Goal: Task Accomplishment & Management: Use online tool/utility

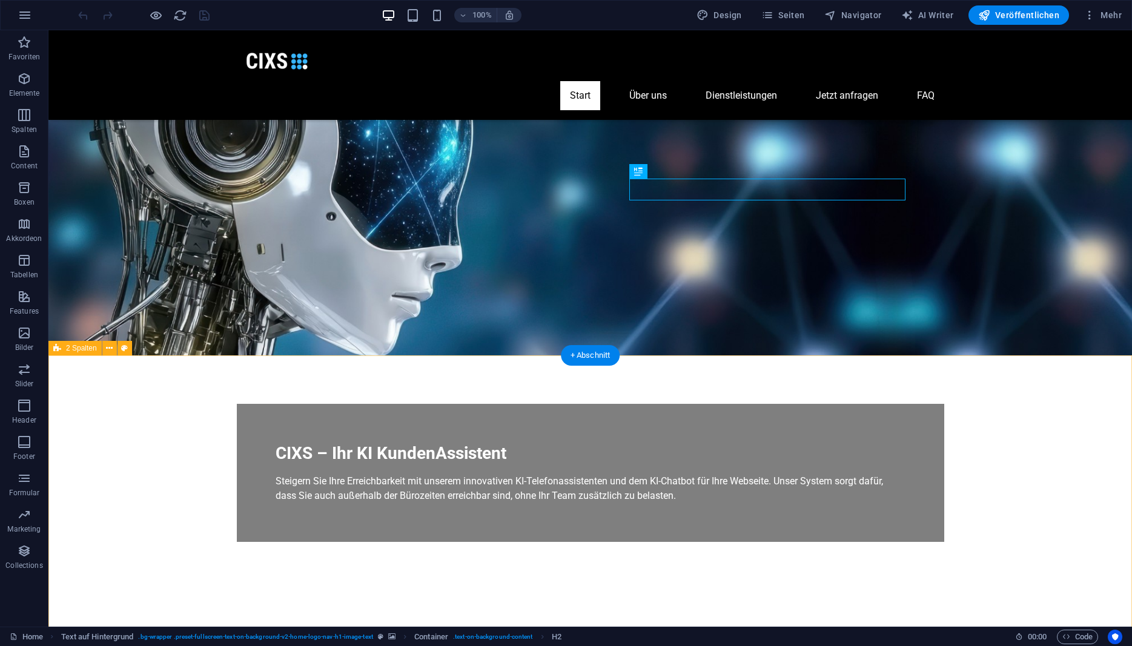
scroll to position [309, 0]
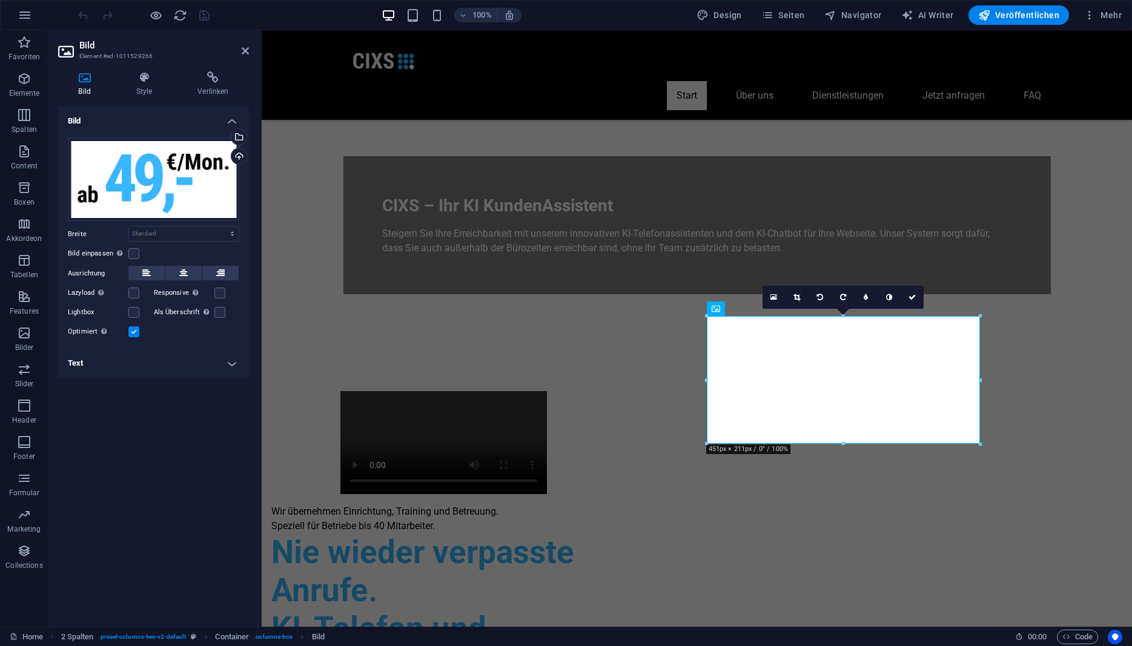
click at [241, 48] on h2 "Bild" at bounding box center [164, 45] width 170 height 11
click at [246, 51] on icon at bounding box center [245, 51] width 7 height 10
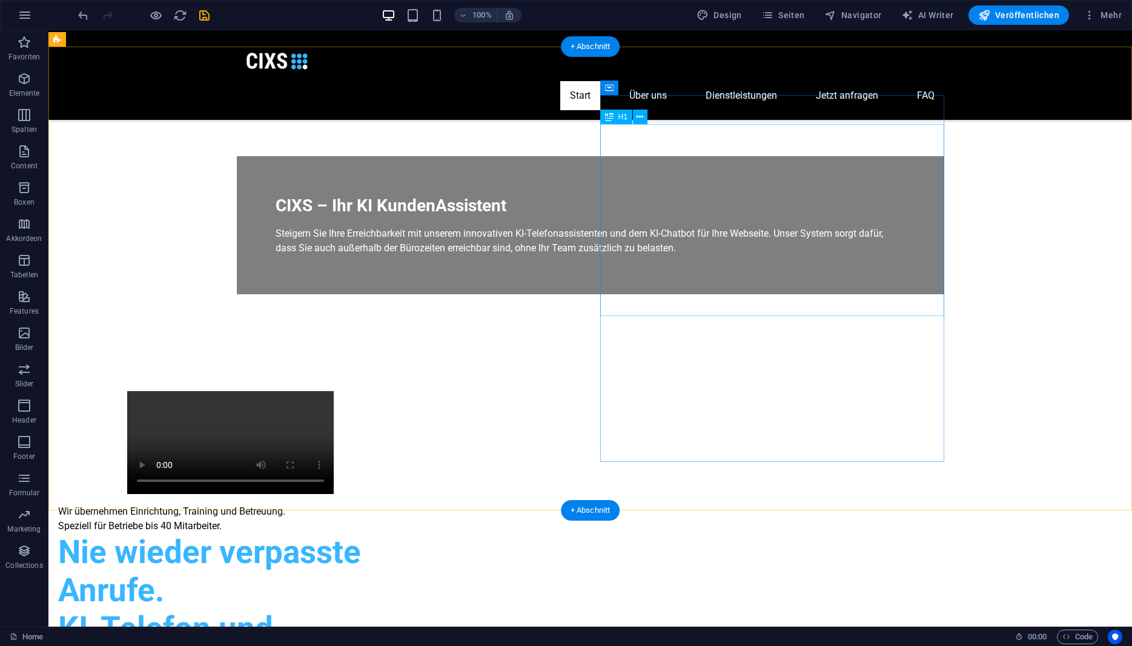
click at [402, 534] on div "Nie wieder verpasste Anrufe. KI-Telefon und Website-Chat, fix und fertig einger…" at bounding box center [230, 630] width 344 height 192
click at [402, 505] on div "Wir übernehmen Einrichtung, Training und Betreuung. Speziell für Betriebe bis 4…" at bounding box center [230, 628] width 344 height 246
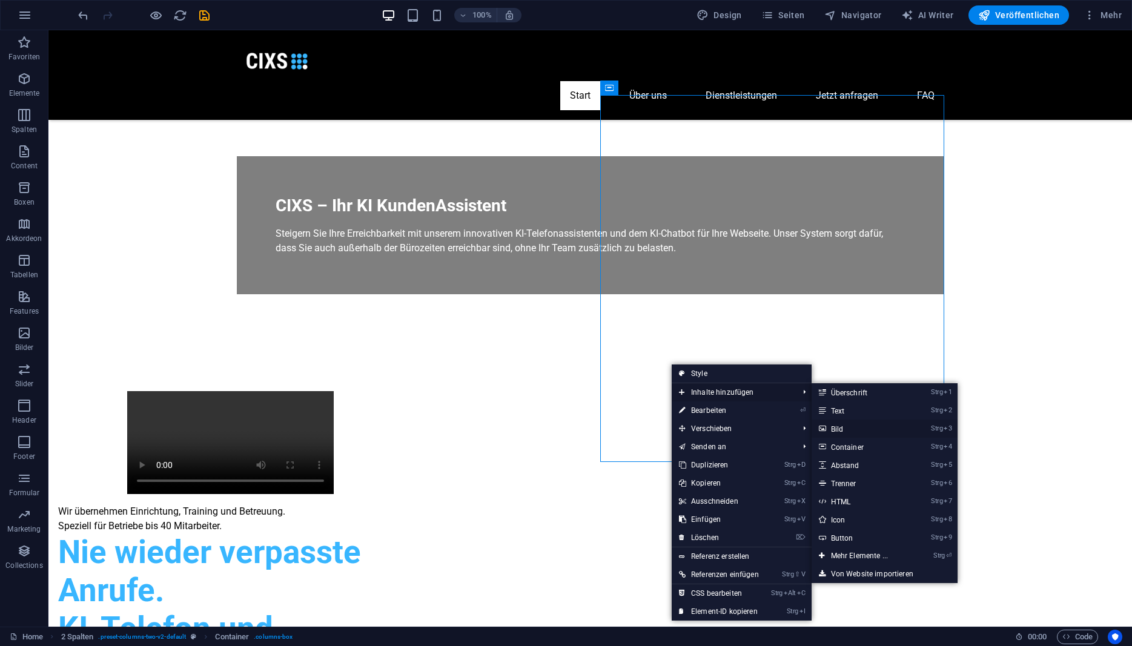
click at [881, 429] on link "Strg 3 Bild" at bounding box center [862, 429] width 101 height 18
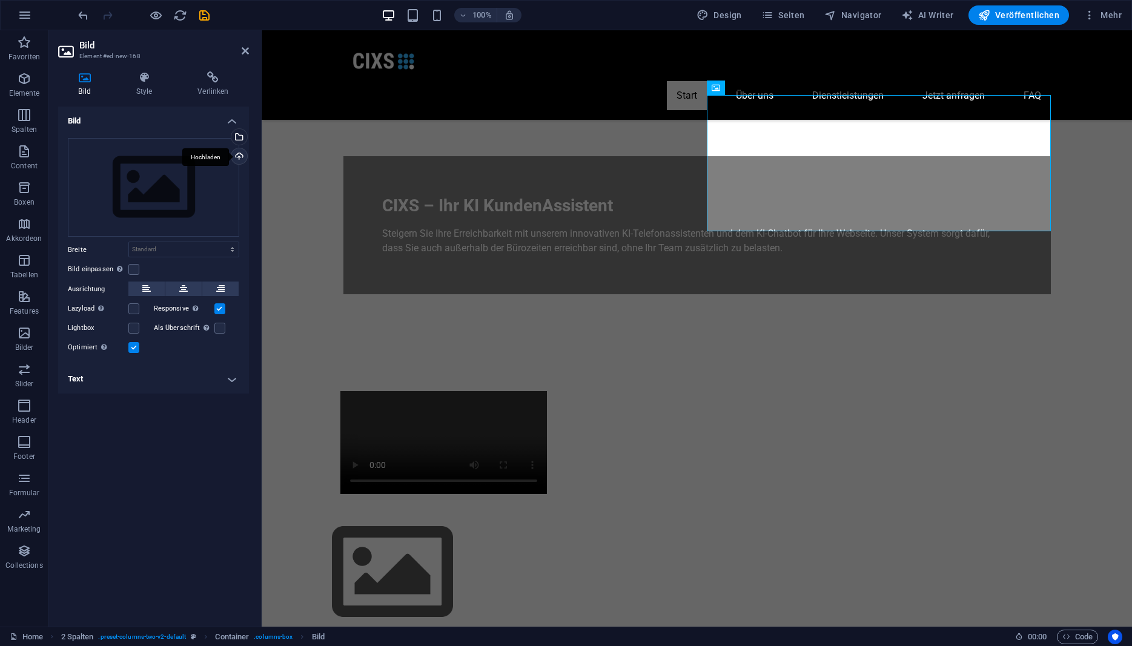
click at [241, 152] on div "Hochladen" at bounding box center [238, 157] width 18 height 18
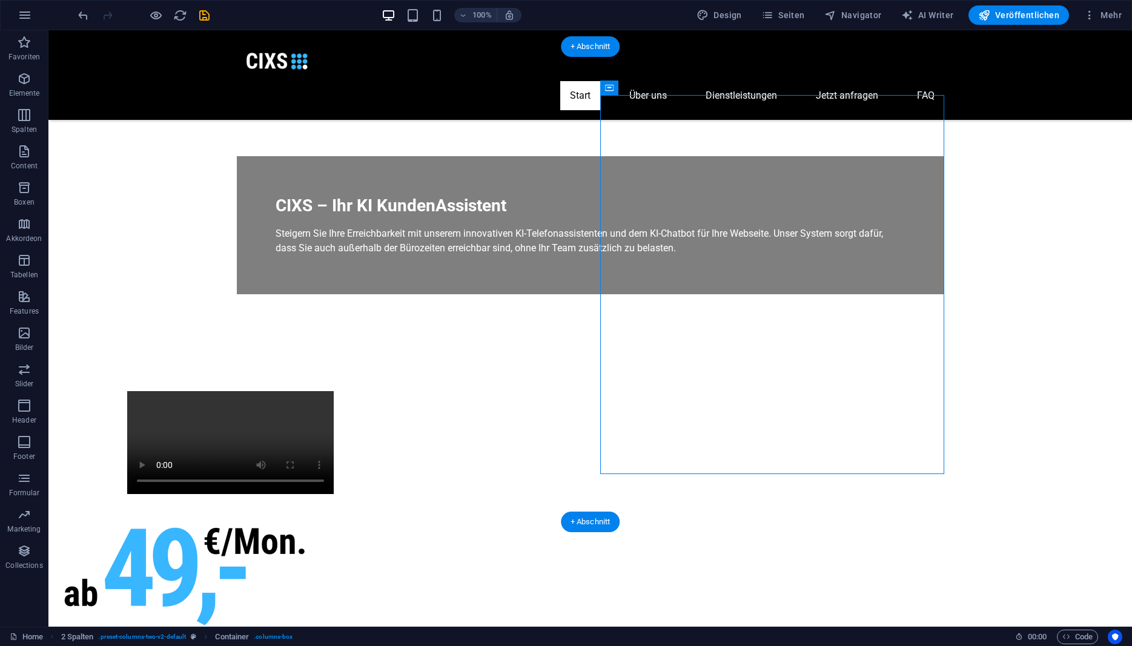
scroll to position [307, 0]
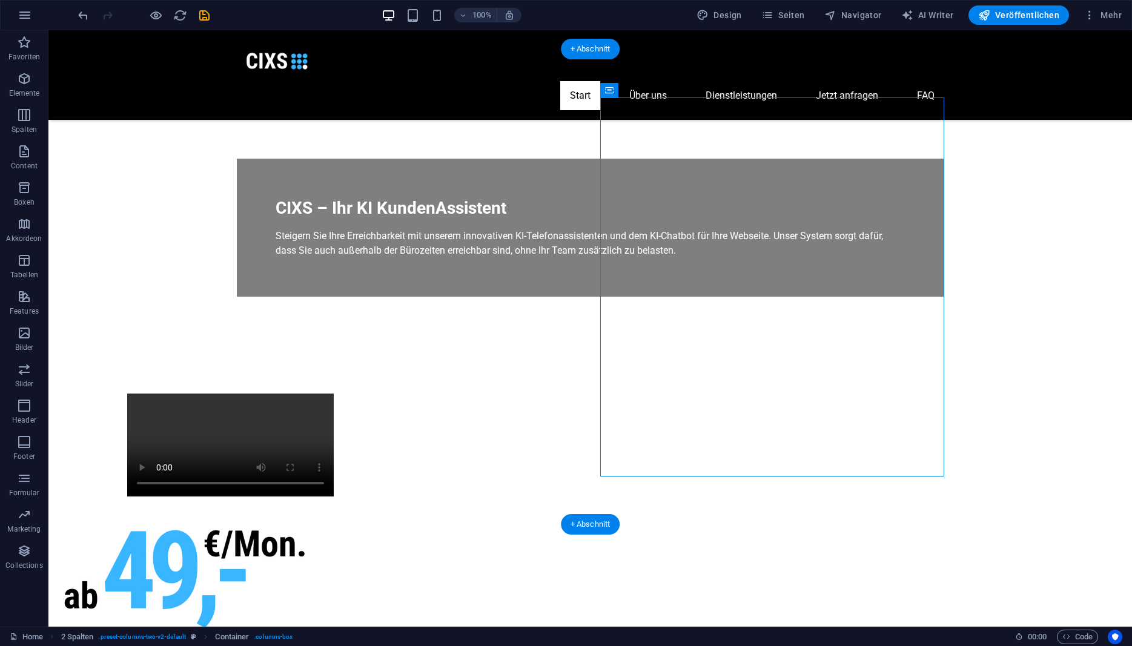
drag, startPoint x: 766, startPoint y: 118, endPoint x: 666, endPoint y: 191, distance: 123.6
click at [402, 507] on figure at bounding box center [230, 573] width 344 height 133
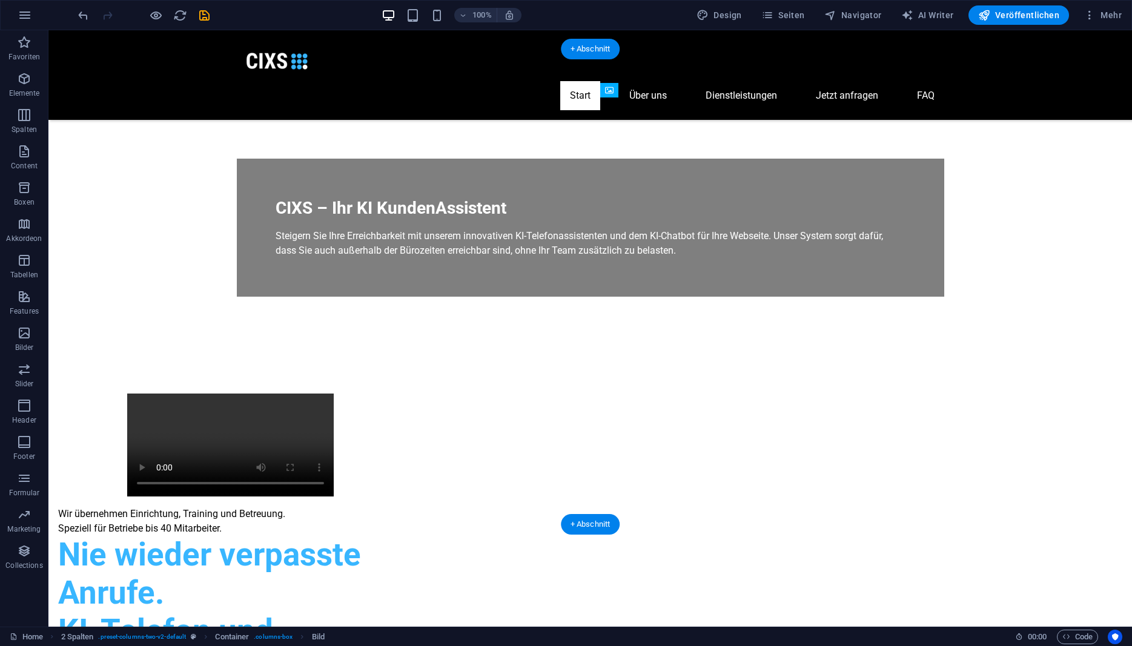
drag, startPoint x: 677, startPoint y: 160, endPoint x: 723, endPoint y: 393, distance: 237.0
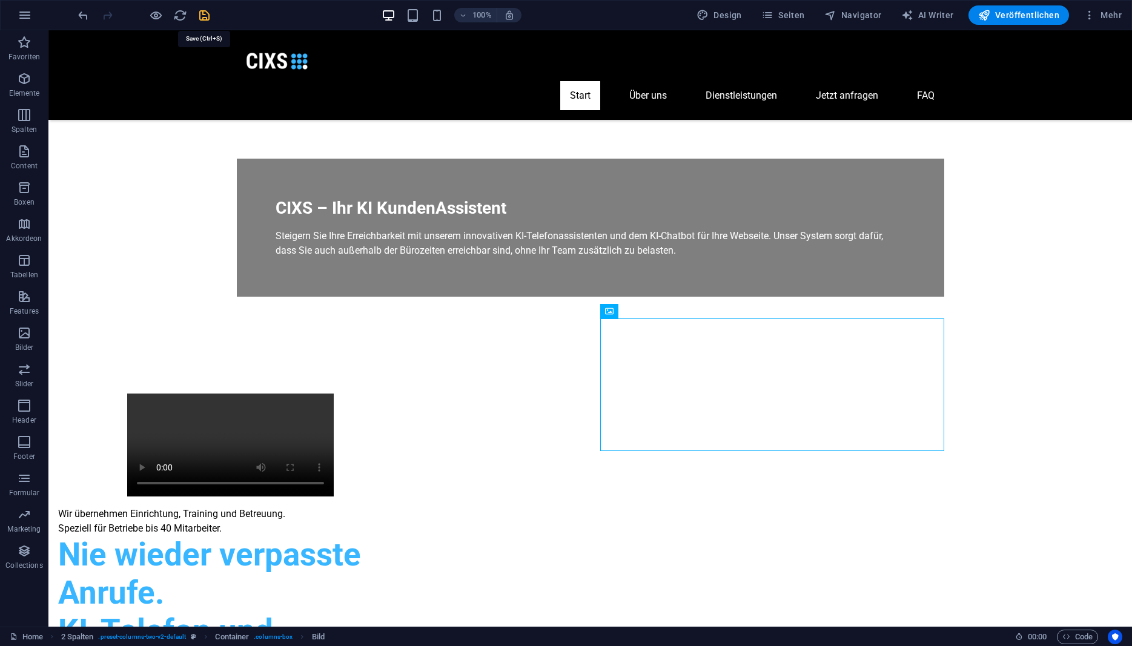
click at [208, 16] on icon "save" at bounding box center [205, 15] width 14 height 14
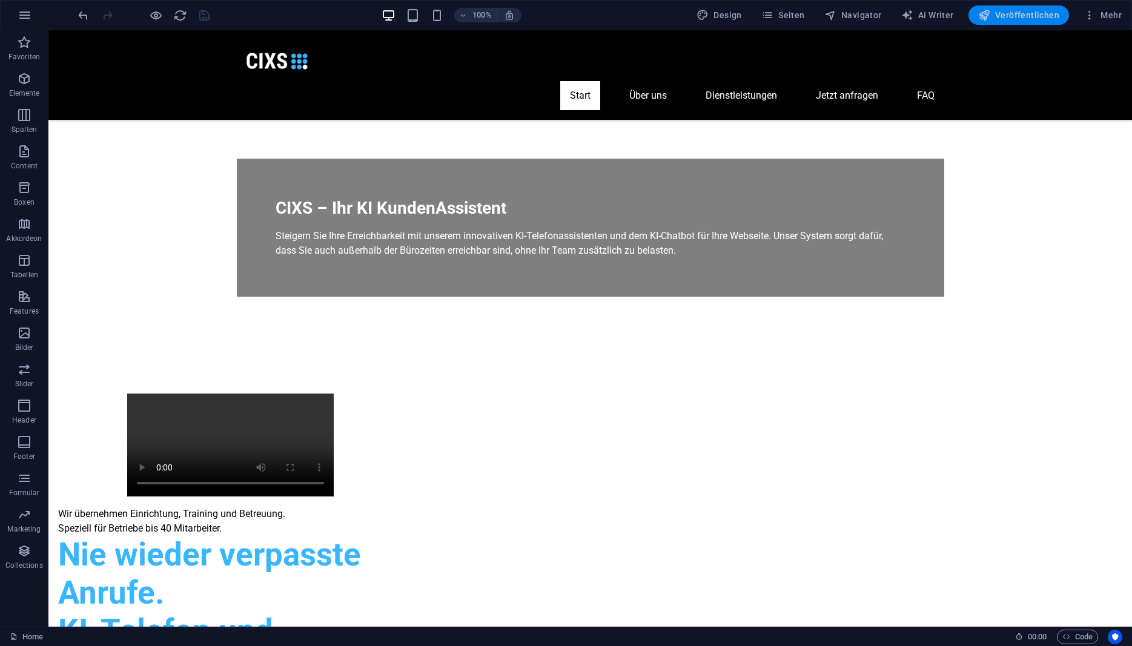
click at [987, 16] on icon "button" at bounding box center [984, 15] width 12 height 12
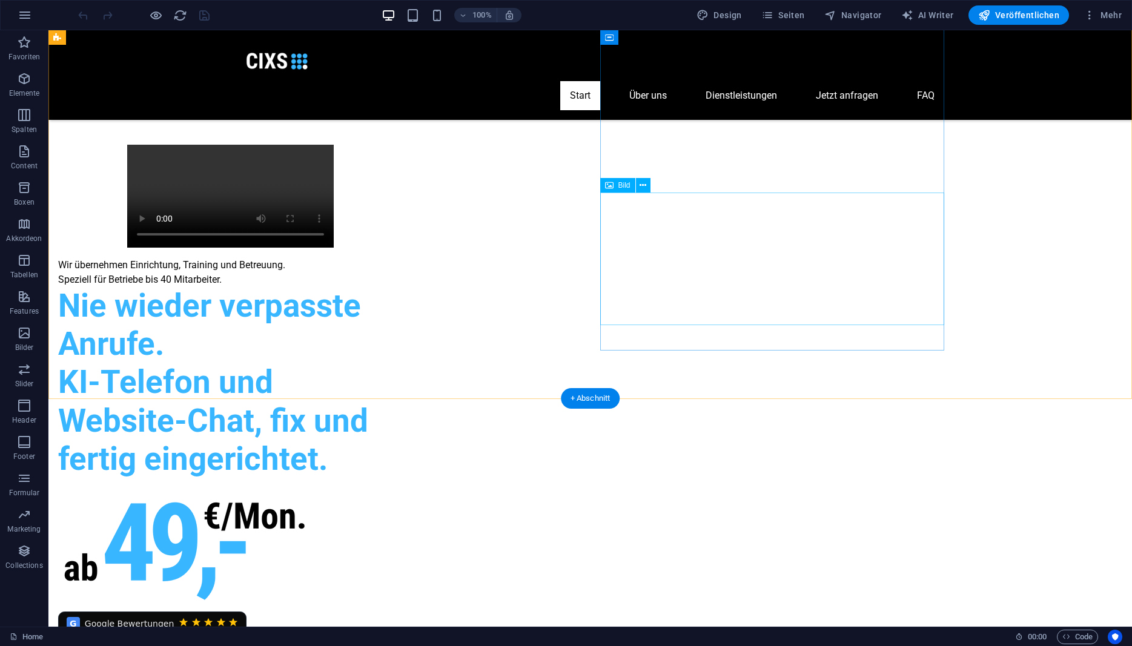
scroll to position [309, 0]
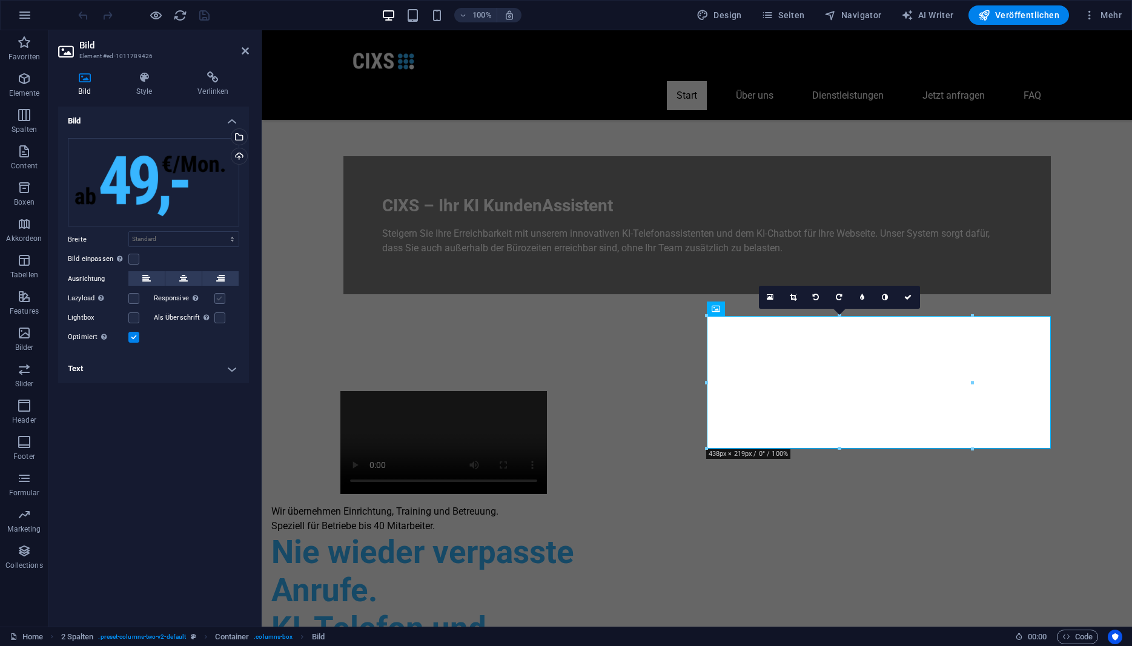
click at [220, 298] on label at bounding box center [219, 298] width 11 height 11
click at [0, 0] on input "Responsive Automatisch Retina-Bilder und kleinere Bilder auf Smartphones laden" at bounding box center [0, 0] width 0 height 0
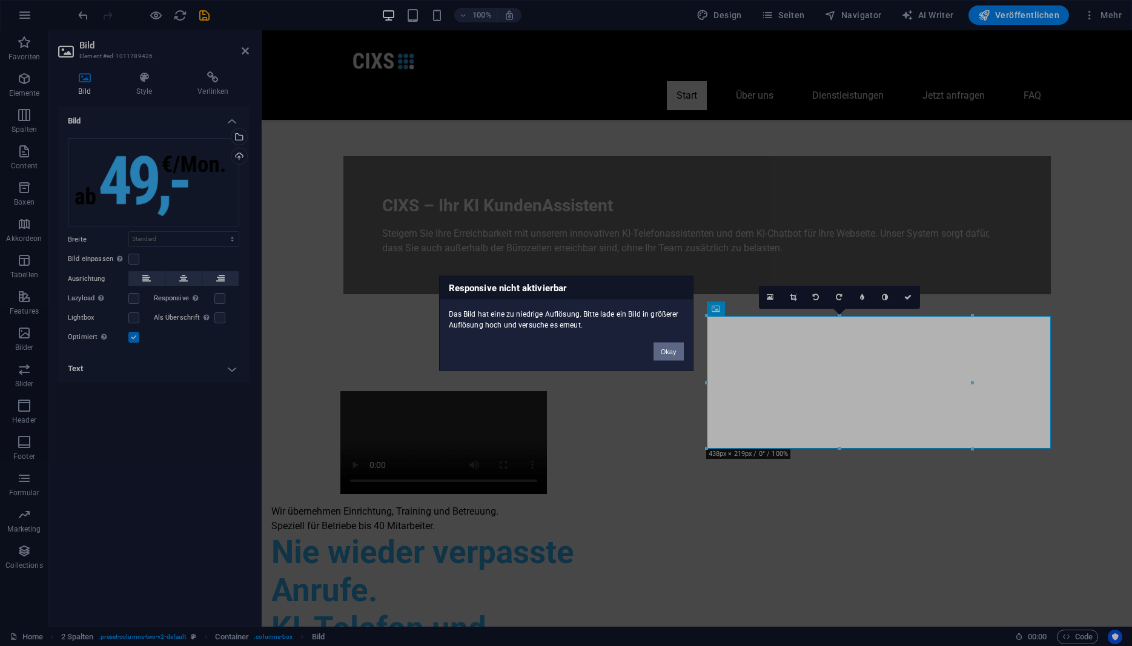
drag, startPoint x: 664, startPoint y: 353, endPoint x: 400, endPoint y: 322, distance: 265.3
click at [664, 353] on button "Okay" at bounding box center [669, 351] width 30 height 18
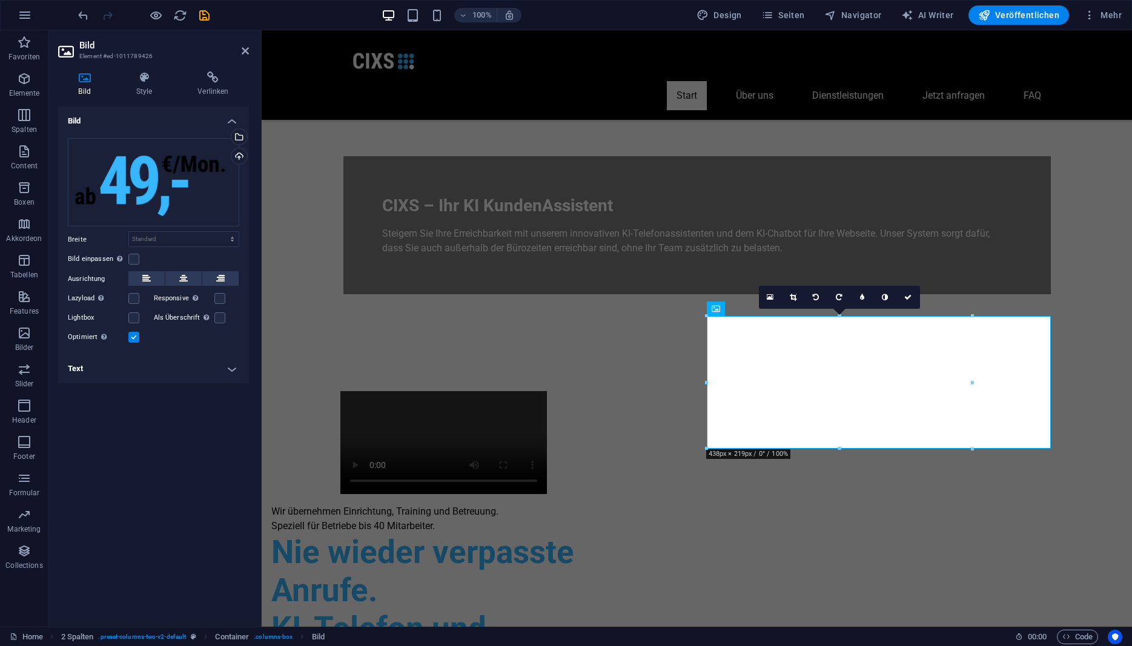
click at [135, 339] on label at bounding box center [133, 337] width 11 height 11
click at [0, 0] on input "Optimiert Bilder werden komprimiert für eine bessere Ladegeschwindigkeit der We…" at bounding box center [0, 0] width 0 height 0
click at [135, 339] on label at bounding box center [133, 337] width 11 height 11
click at [0, 0] on input "Optimiert Bilder werden komprimiert für eine bessere Ladegeschwindigkeit der We…" at bounding box center [0, 0] width 0 height 0
click at [135, 339] on label at bounding box center [133, 337] width 11 height 11
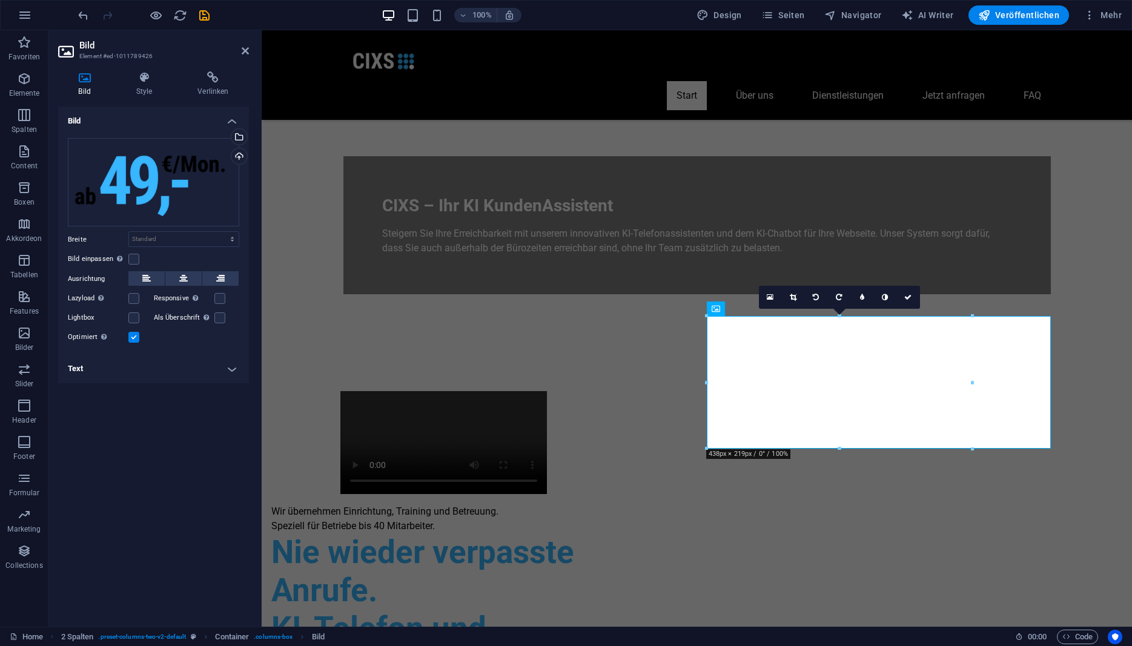
click at [0, 0] on input "Optimiert Bilder werden komprimiert für eine bessere Ladegeschwindigkeit der We…" at bounding box center [0, 0] width 0 height 0
click at [135, 339] on label at bounding box center [133, 337] width 11 height 11
click at [0, 0] on input "Optimiert Bilder werden komprimiert für eine bessere Ladegeschwindigkeit der We…" at bounding box center [0, 0] width 0 height 0
click at [141, 285] on button at bounding box center [146, 278] width 36 height 15
click at [185, 282] on icon at bounding box center [183, 278] width 8 height 15
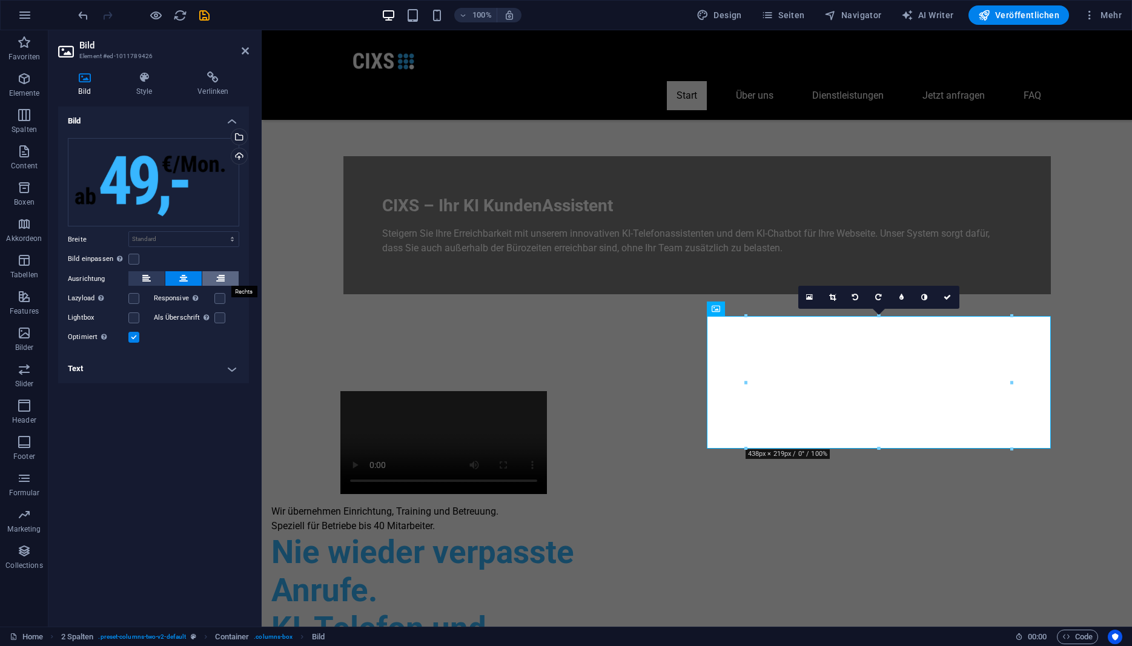
click at [224, 279] on icon at bounding box center [220, 278] width 8 height 15
click at [145, 284] on icon at bounding box center [146, 278] width 8 height 15
click at [135, 261] on label at bounding box center [133, 259] width 11 height 11
click at [0, 0] on input "Bild einpassen Bild automatisch anhand einer fixen Breite und Höhe einpassen" at bounding box center [0, 0] width 0 height 0
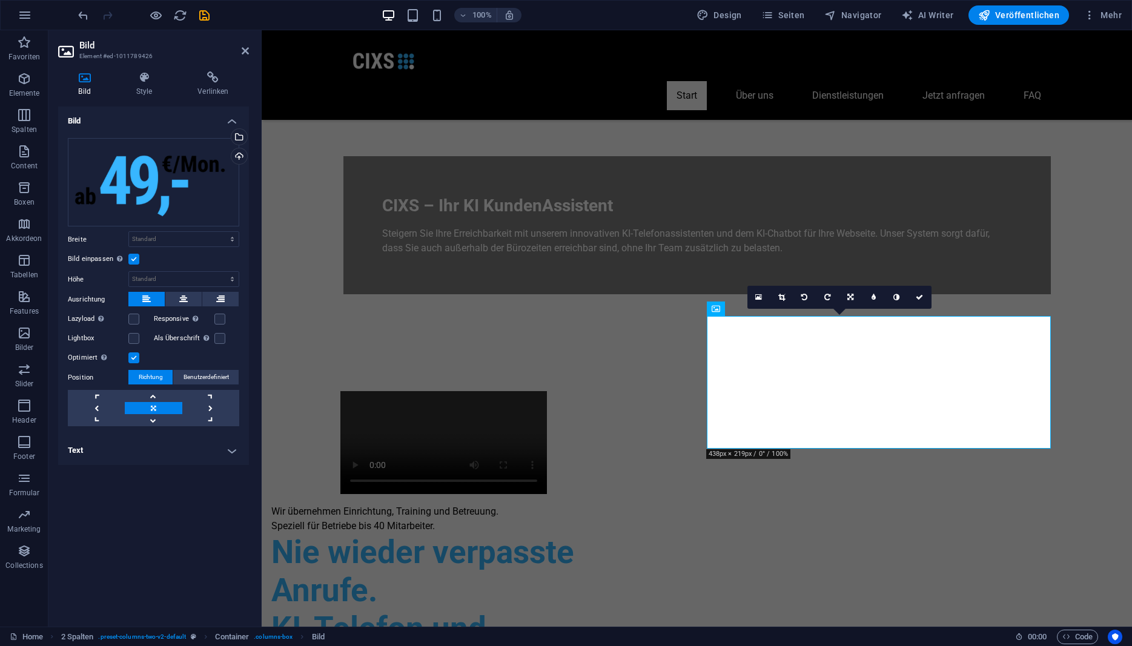
click at [135, 261] on label at bounding box center [133, 259] width 11 height 11
click at [0, 0] on input "Bild einpassen Bild automatisch anhand einer fixen Breite und Höhe einpassen" at bounding box center [0, 0] width 0 height 0
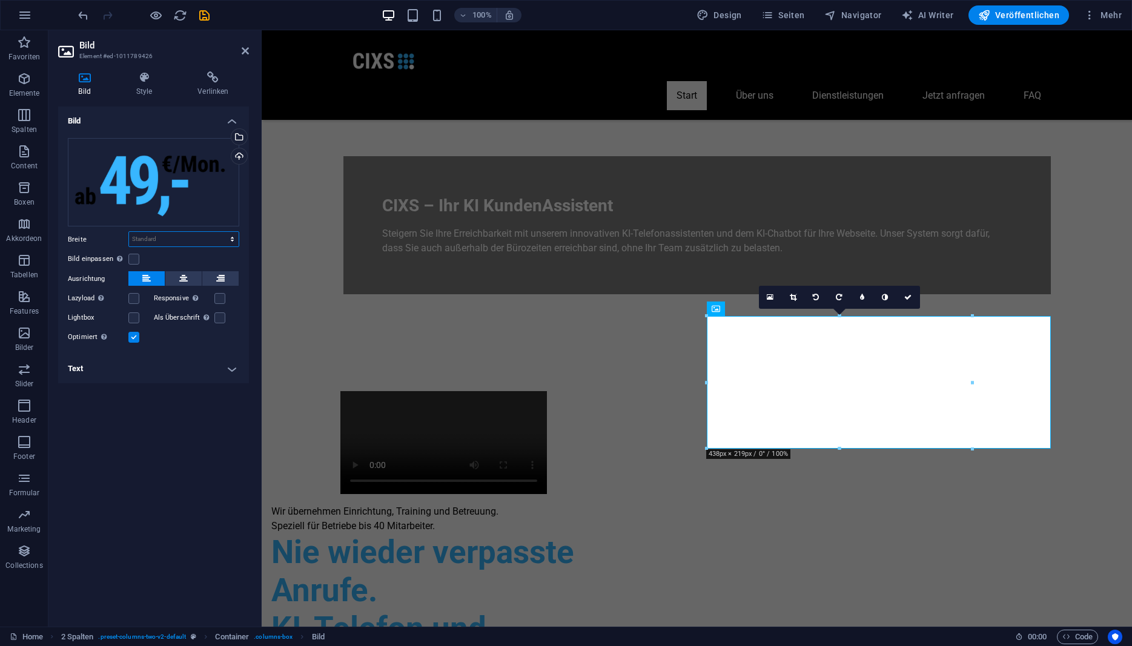
click at [129, 232] on select "Standard auto px rem % em vh vw" at bounding box center [184, 239] width 110 height 15
click at [142, 241] on select "Standard auto px rem % em vh vw" at bounding box center [184, 239] width 110 height 15
click at [142, 81] on icon at bounding box center [144, 77] width 57 height 12
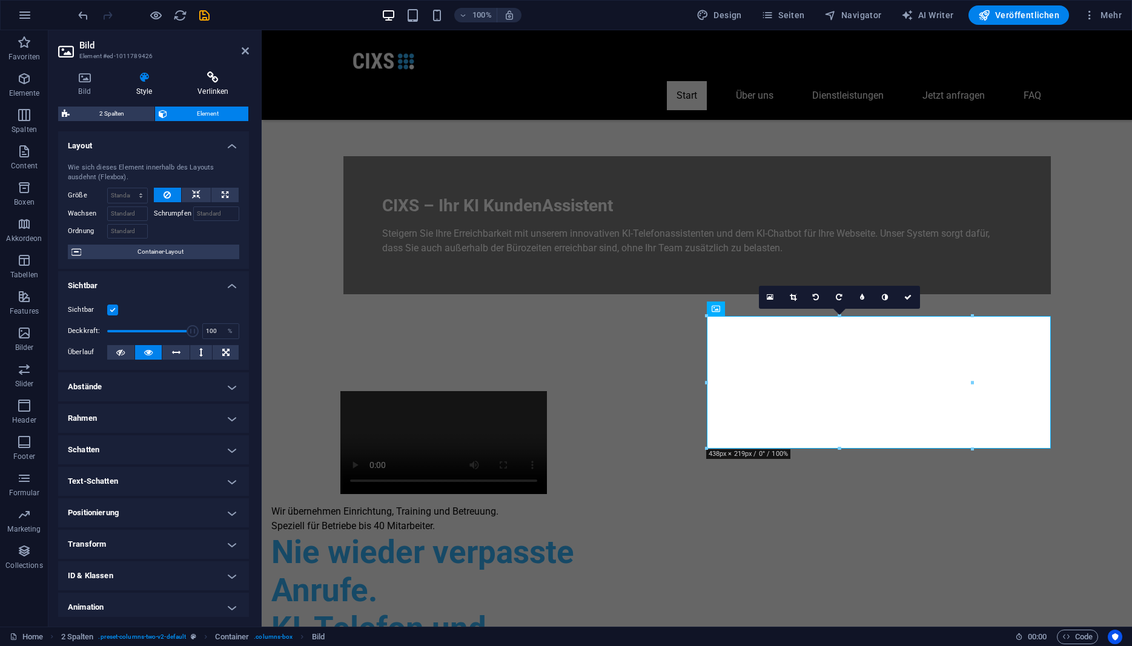
click at [214, 88] on h4 "Verlinken" at bounding box center [213, 83] width 71 height 25
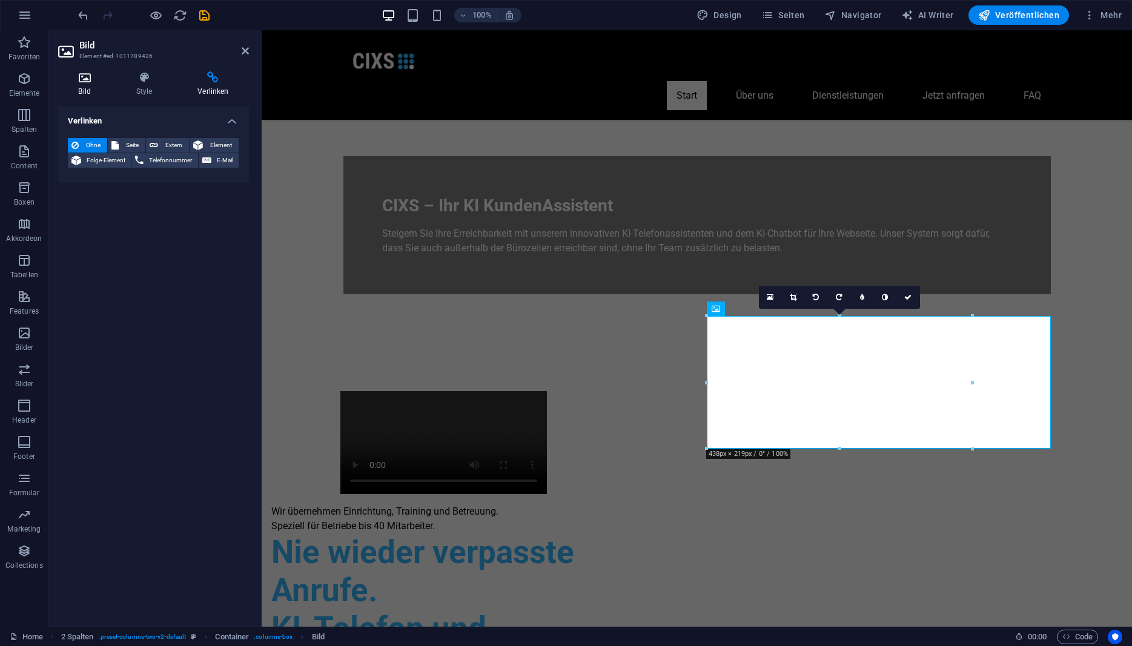
click at [89, 82] on icon at bounding box center [84, 77] width 53 height 12
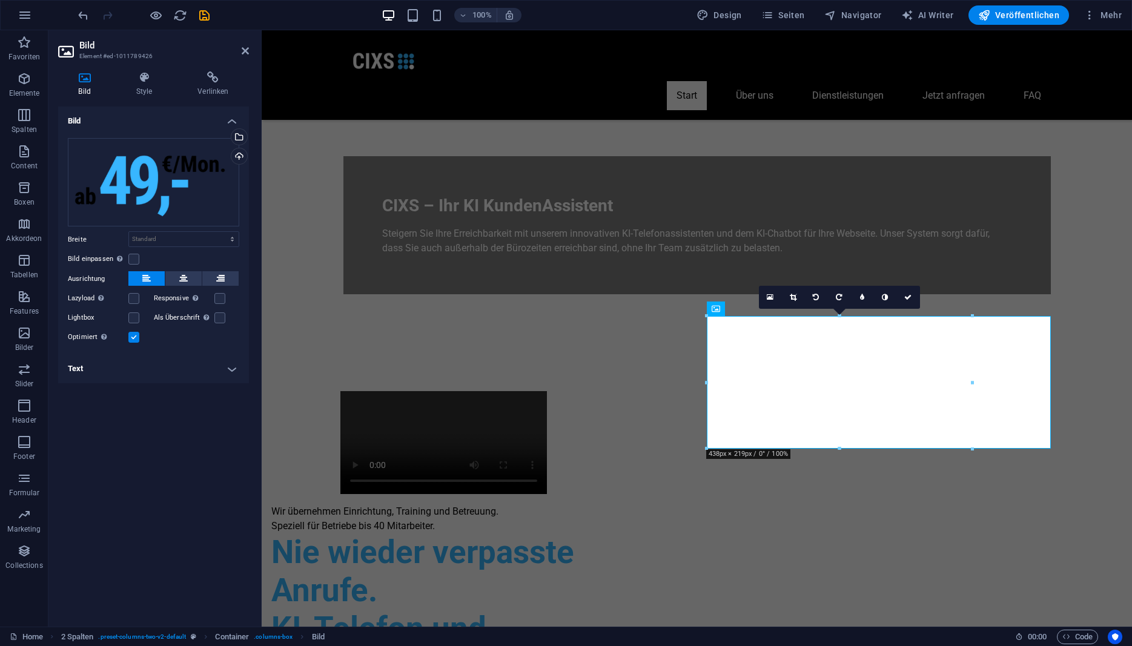
click at [178, 376] on h4 "Text" at bounding box center [153, 368] width 191 height 29
click at [164, 397] on input "Alternativtext Der Alternativtext wird von Geräten verwendet, die keine Bilder …" at bounding box center [183, 393] width 111 height 15
type input "ab 49,-€"
click at [229, 371] on h4 "Text" at bounding box center [153, 365] width 191 height 22
click at [218, 299] on label at bounding box center [219, 298] width 11 height 11
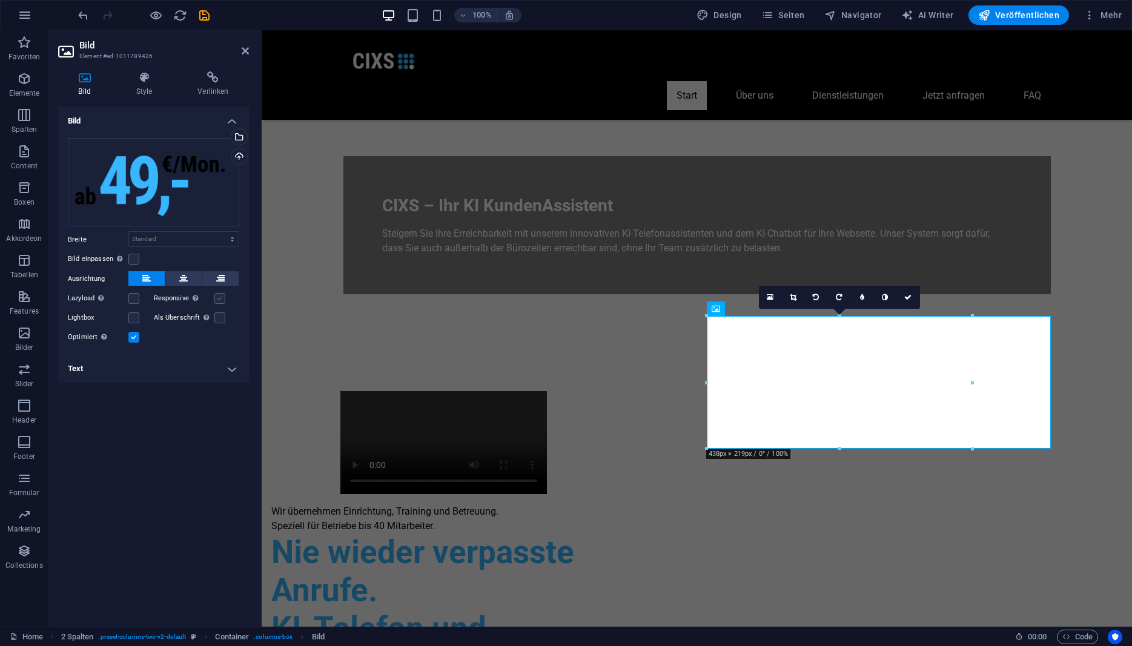
click at [0, 0] on input "Responsive Automatisch Retina-Bilder und kleinere Bilder auf Smartphones laden" at bounding box center [0, 0] width 0 height 0
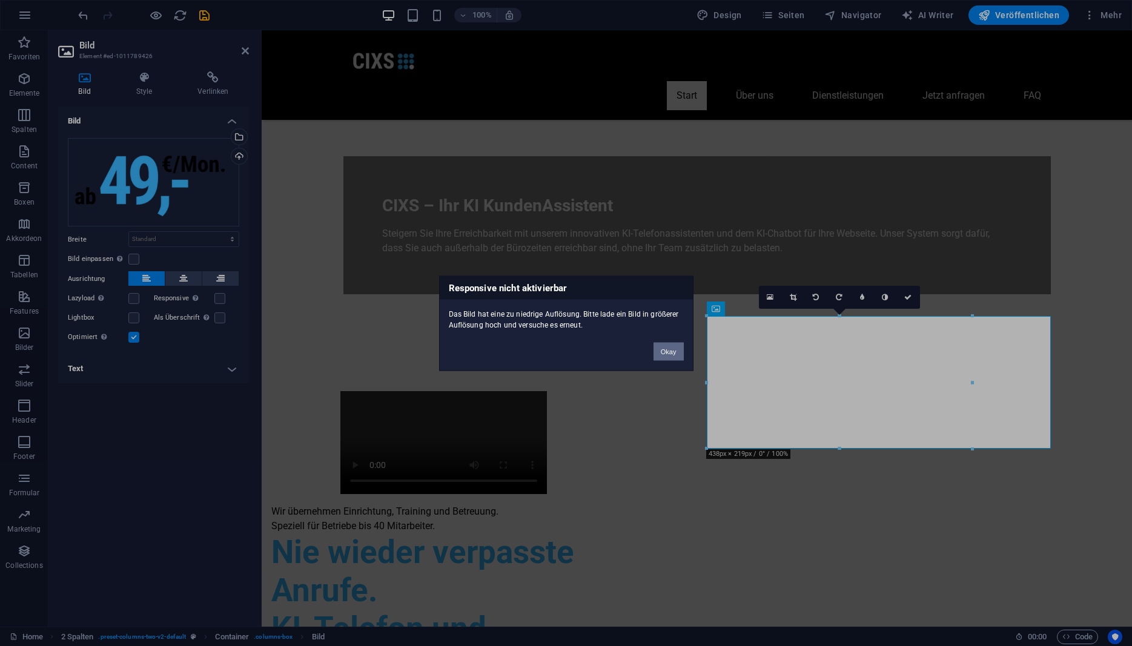
click at [669, 353] on button "Okay" at bounding box center [669, 351] width 30 height 18
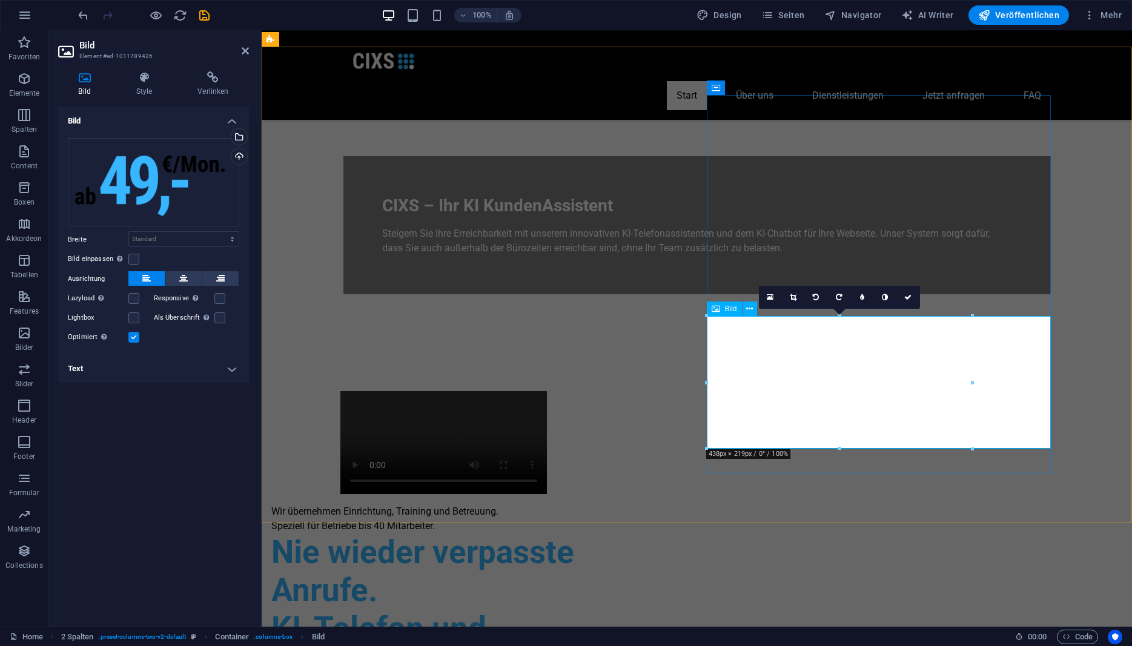
click at [136, 304] on label at bounding box center [133, 298] width 11 height 11
click at [0, 0] on input "Lazyload Bilder auf Seite nachträglich laden. Verbessert Ladezeit (Pagespeed)." at bounding box center [0, 0] width 0 height 0
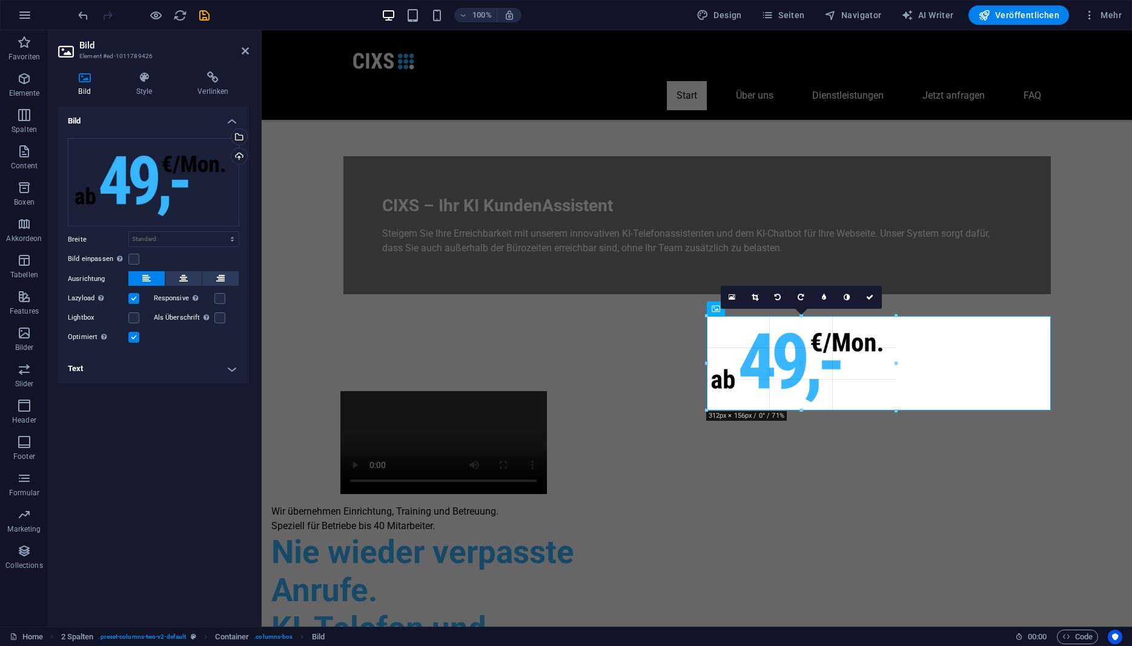
drag, startPoint x: 969, startPoint y: 316, endPoint x: 873, endPoint y: 356, distance: 104.3
type input "312"
select select "px"
click at [215, 301] on div "Responsive Automatisch Retina-Bilder und kleinere Bilder auf Smartphones laden" at bounding box center [197, 298] width 86 height 15
click at [217, 301] on label at bounding box center [219, 298] width 11 height 11
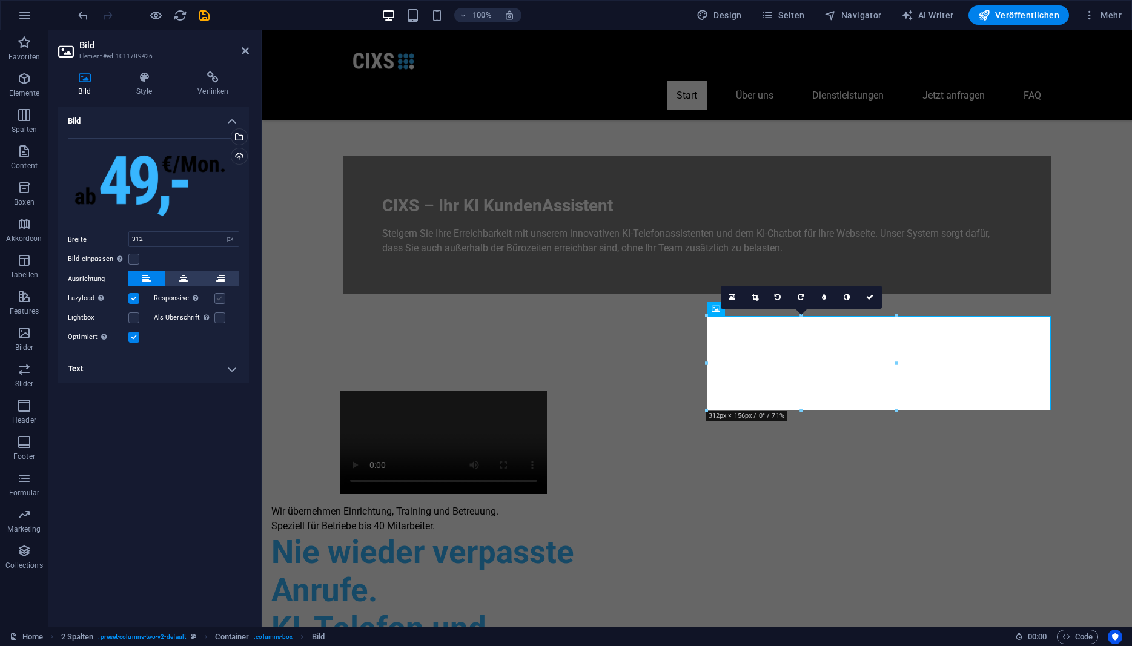
click at [0, 0] on input "Responsive Automatisch Retina-Bilder und kleinere Bilder auf Smartphones laden" at bounding box center [0, 0] width 0 height 0
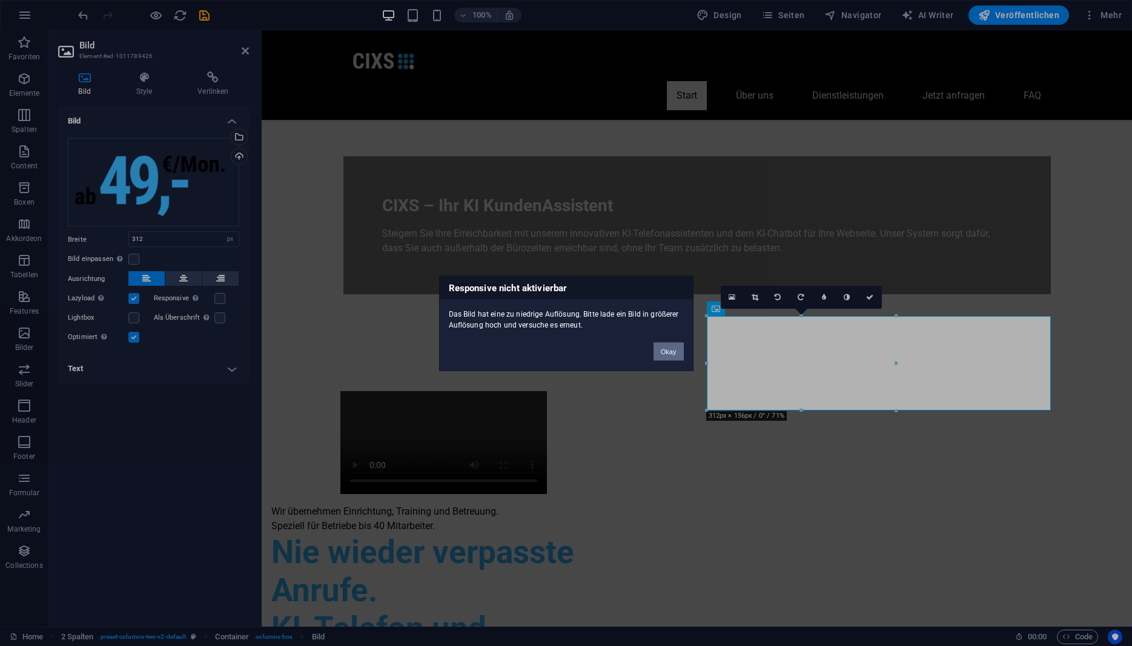
click at [673, 353] on button "Okay" at bounding box center [669, 351] width 30 height 18
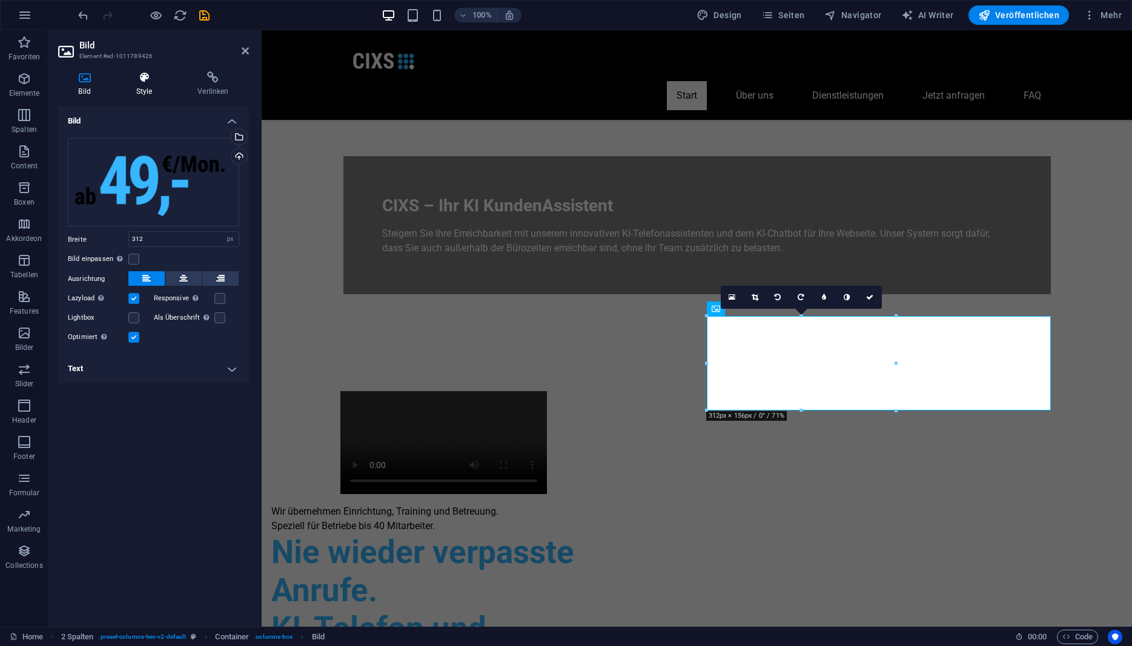
click at [154, 89] on h4 "Style" at bounding box center [147, 83] width 62 height 25
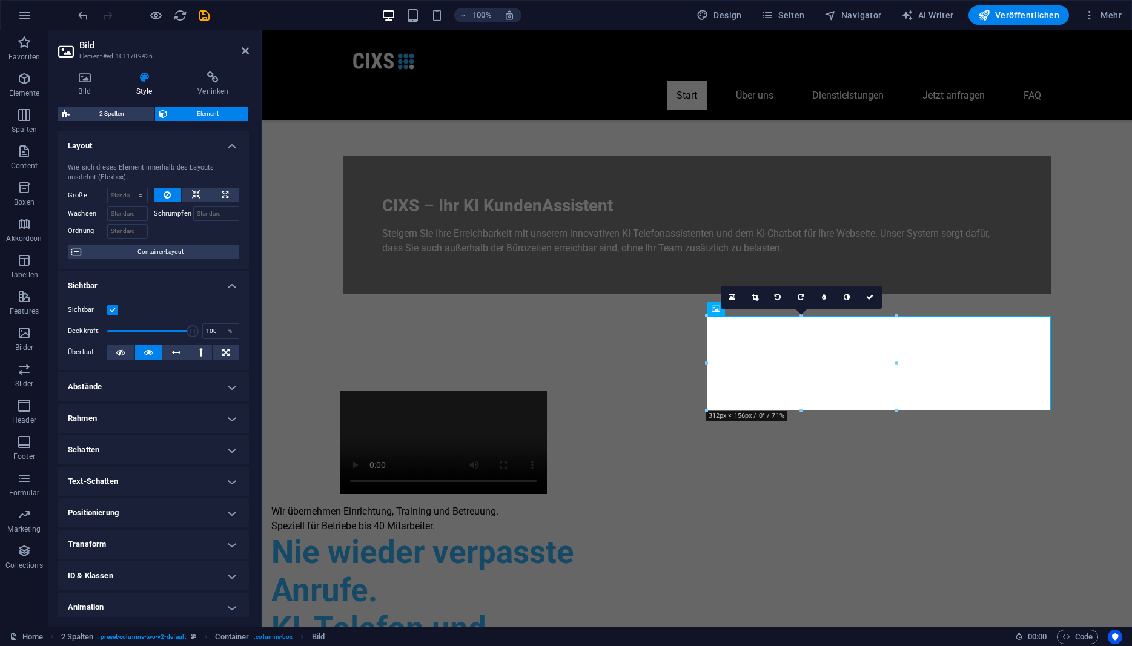
click at [185, 391] on h4 "Abstände" at bounding box center [153, 387] width 191 height 29
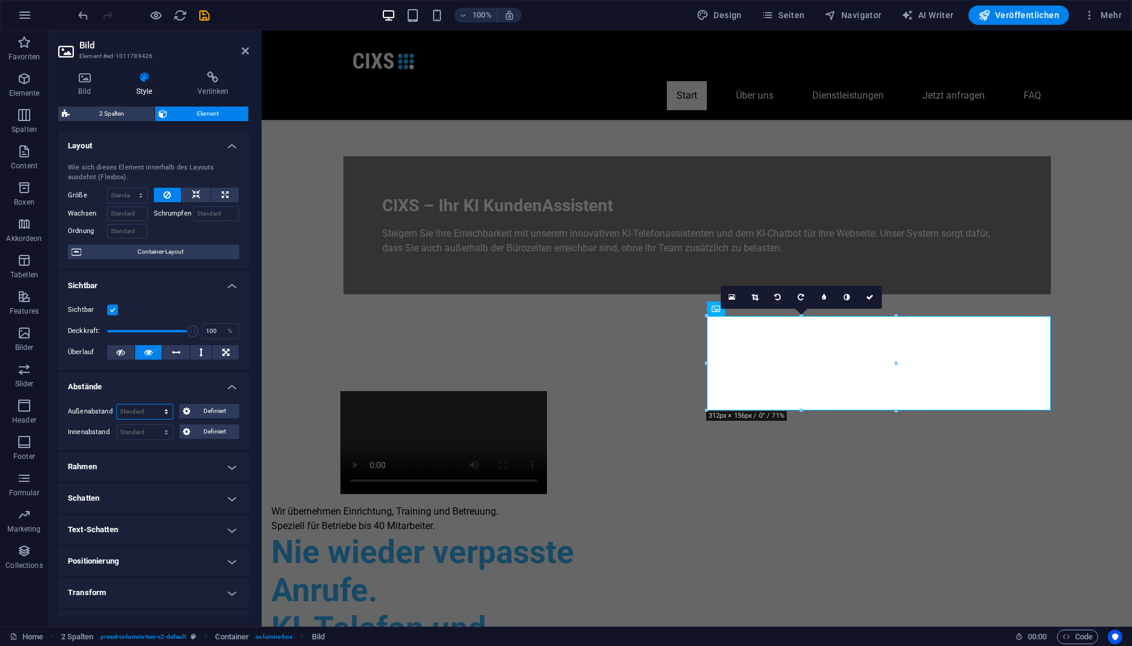
click at [117, 405] on select "Standard auto px % rem vw vh Definiert" at bounding box center [145, 412] width 56 height 15
click option "auto" at bounding box center [0, 0] width 0 height 0
click at [117, 405] on select "Standard auto px % rem vw vh Definiert" at bounding box center [145, 412] width 56 height 15
click option "Standard" at bounding box center [0, 0] width 0 height 0
select select "DISABLED_OPTION_VALUE"
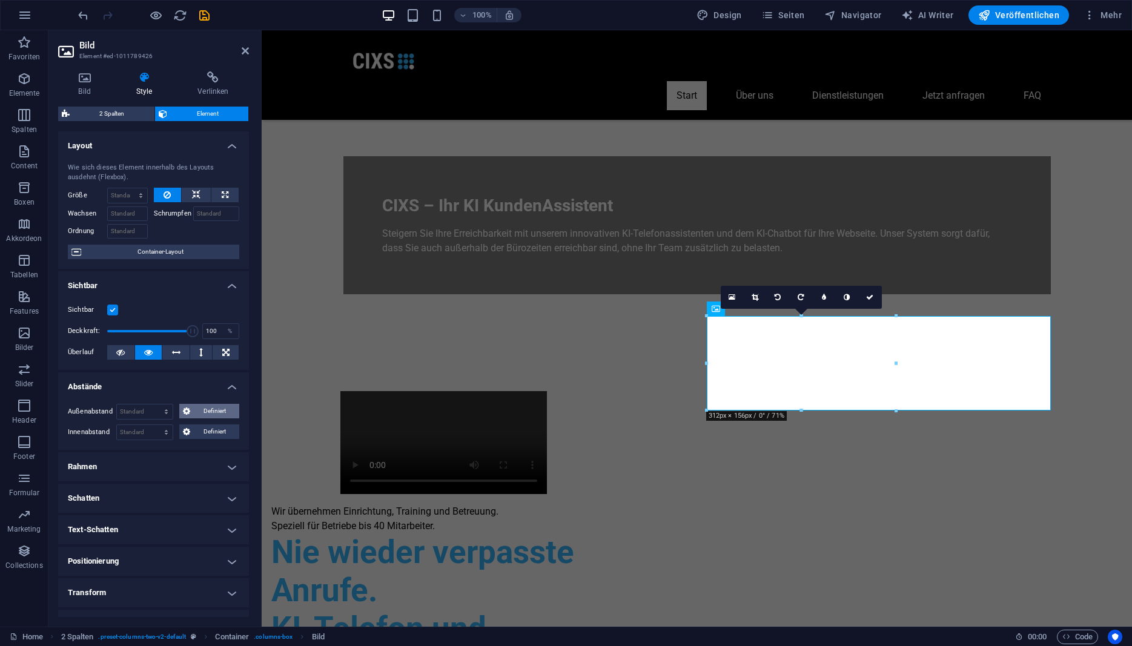
click at [196, 414] on span "Definiert" at bounding box center [215, 411] width 42 height 15
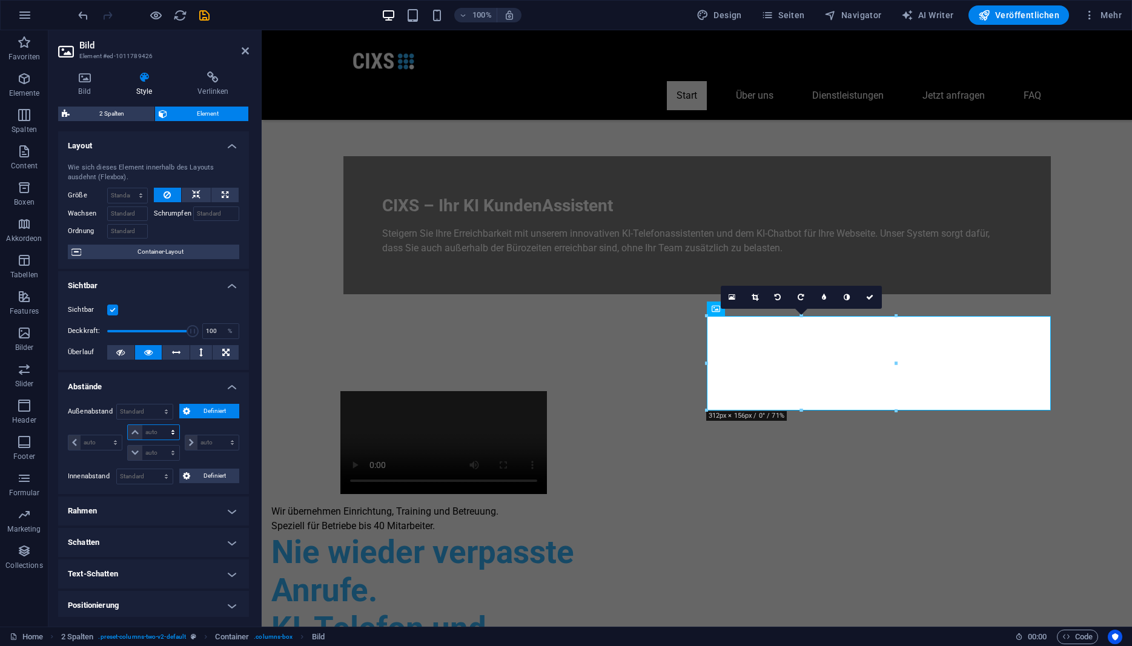
click at [128, 425] on select "auto px % rem vw vh" at bounding box center [153, 432] width 51 height 15
select select "px"
click option "px" at bounding box center [0, 0] width 0 height 0
type input "0"
select select "px"
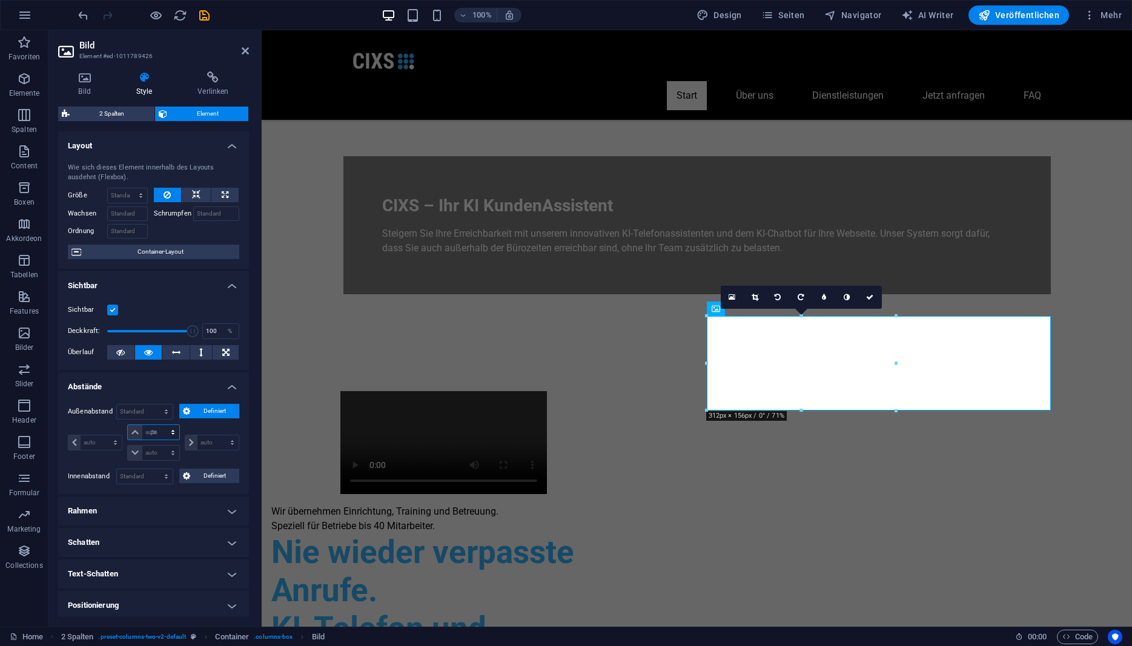
type input "0"
select select "px"
type input "0"
select select "px"
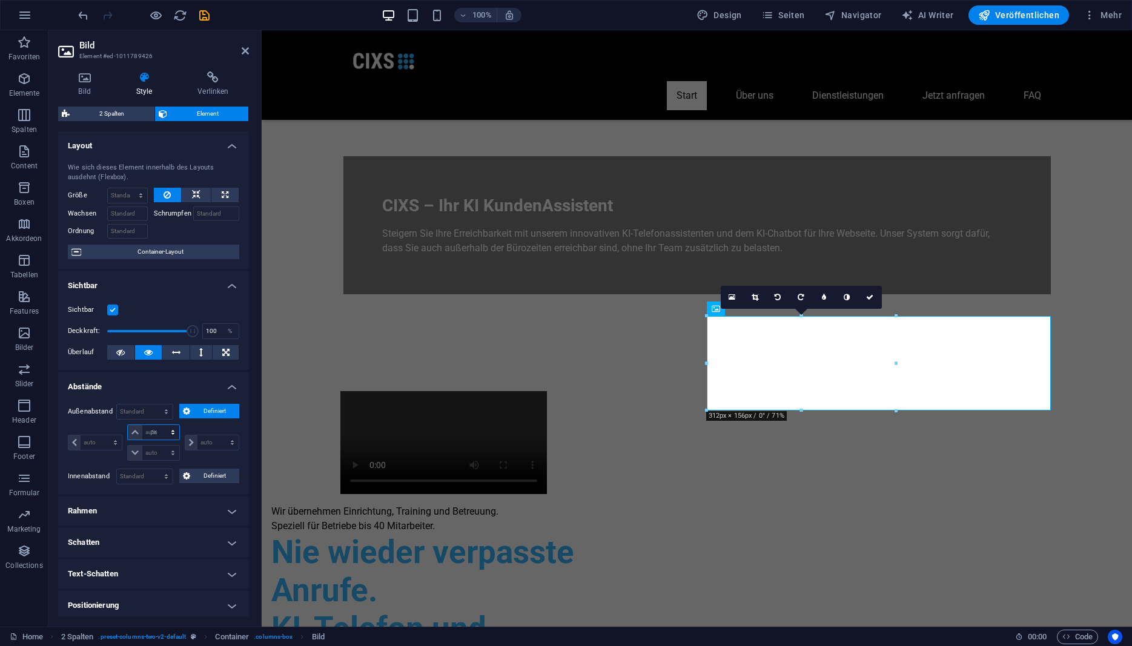
type input "0"
select select "px"
click at [135, 434] on icon at bounding box center [134, 432] width 7 height 7
click at [134, 433] on icon at bounding box center [134, 432] width 7 height 7
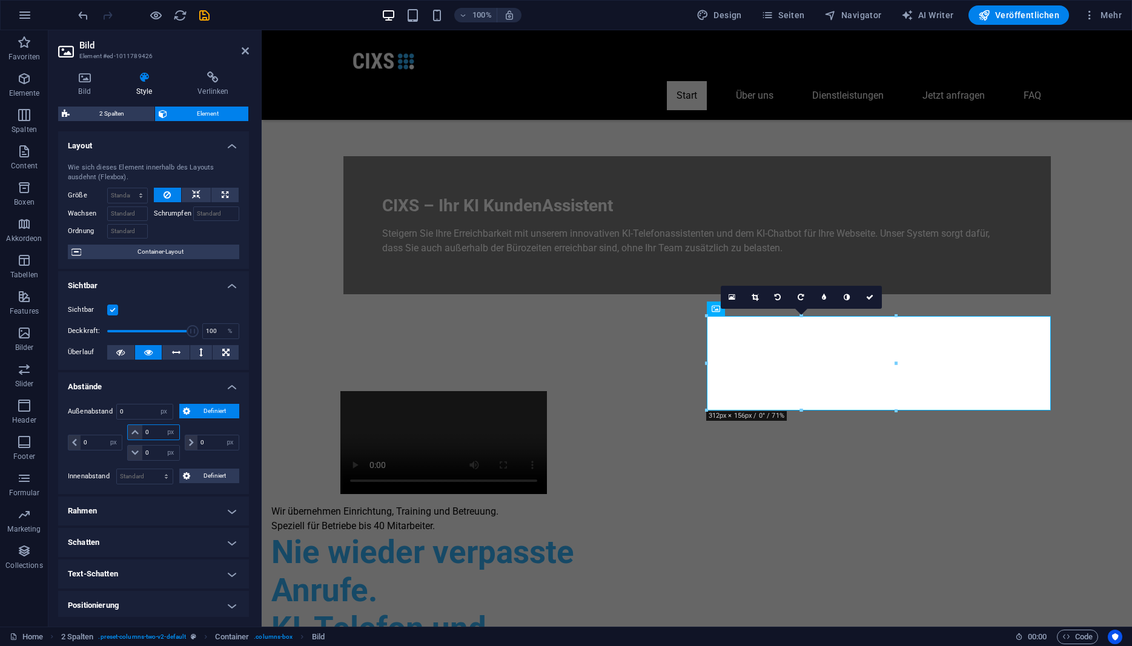
click at [153, 433] on input "0" at bounding box center [160, 432] width 36 height 15
drag, startPoint x: 154, startPoint y: 432, endPoint x: 144, endPoint y: 432, distance: 10.3
click at [144, 432] on input "0" at bounding box center [160, 432] width 36 height 15
type input "10"
select select "DISABLED_OPTION_VALUE"
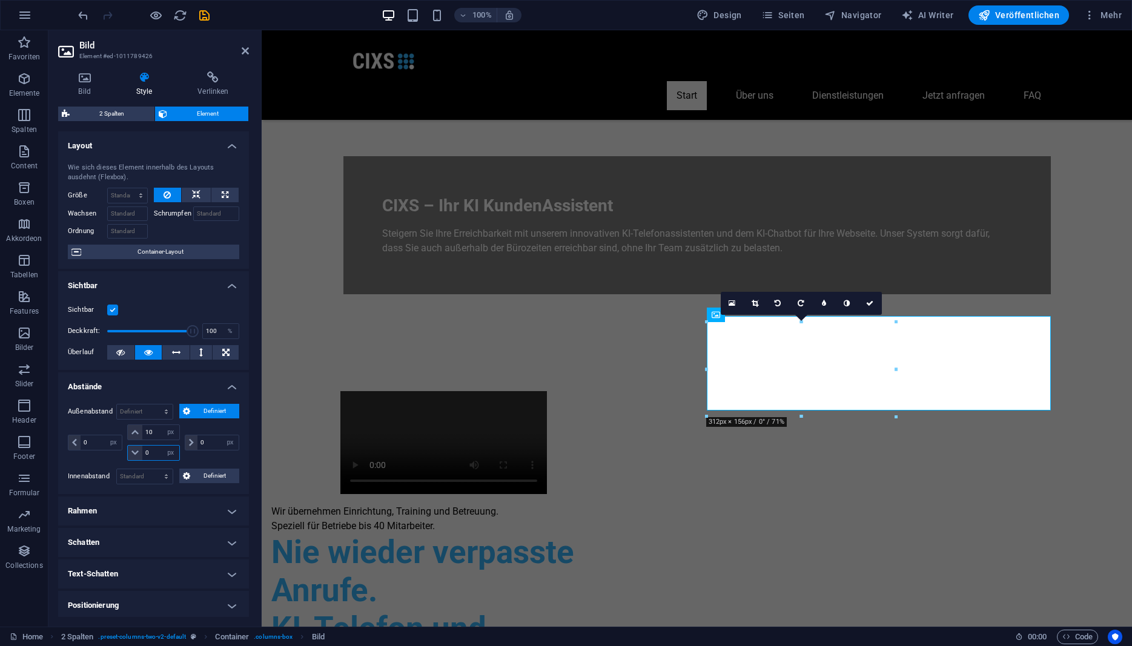
click at [157, 456] on input "0" at bounding box center [160, 453] width 36 height 15
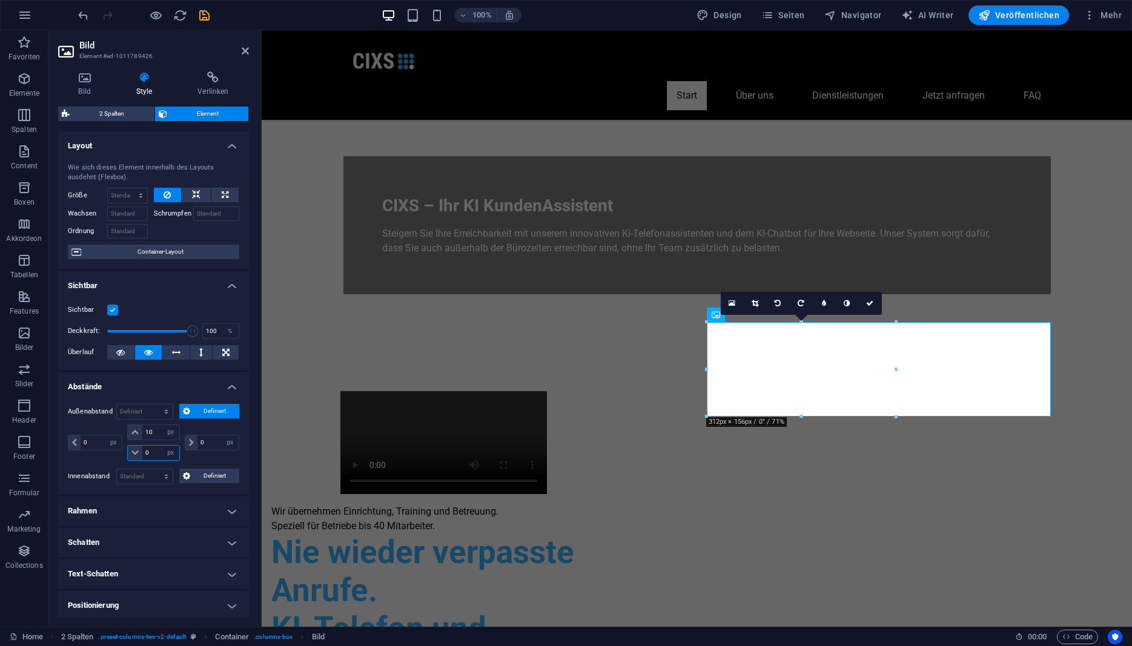
drag, startPoint x: 155, startPoint y: 459, endPoint x: 136, endPoint y: 457, distance: 18.9
click at [142, 457] on input "0" at bounding box center [160, 453] width 36 height 15
click at [162, 439] on input "10" at bounding box center [160, 432] width 36 height 15
drag, startPoint x: 152, startPoint y: 454, endPoint x: 142, endPoint y: 454, distance: 10.3
click at [142, 454] on input "10" at bounding box center [160, 453] width 36 height 15
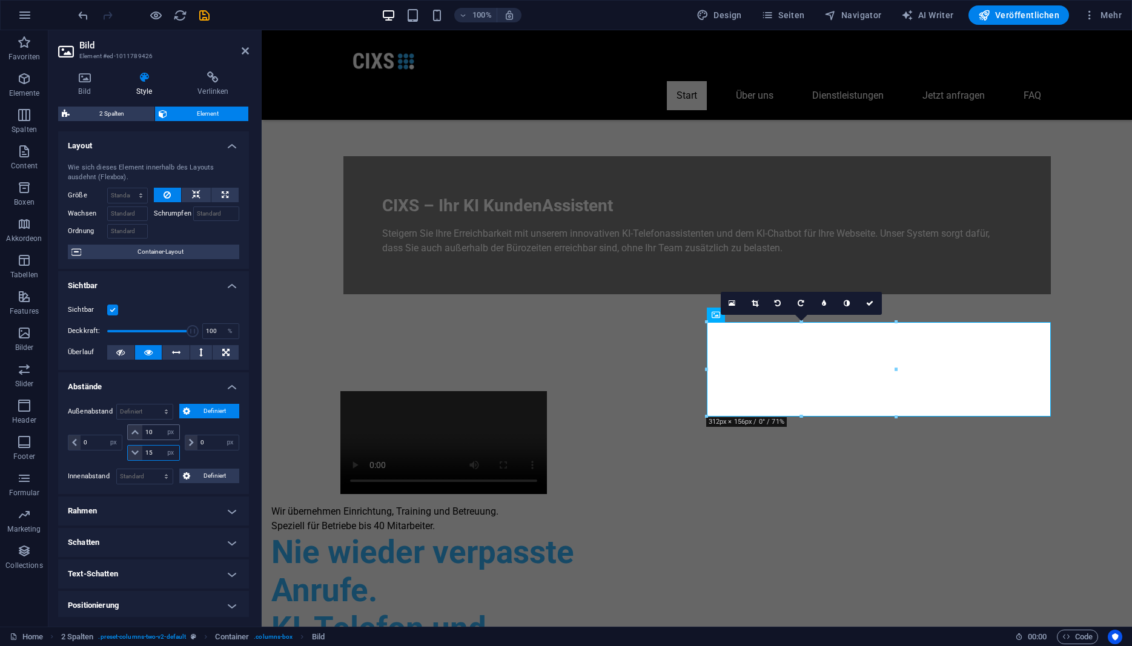
type input "15"
click at [155, 429] on input "10" at bounding box center [160, 432] width 36 height 15
drag, startPoint x: 153, startPoint y: 434, endPoint x: 128, endPoint y: 436, distance: 25.5
click at [142, 436] on input "10" at bounding box center [160, 432] width 36 height 15
type input "15"
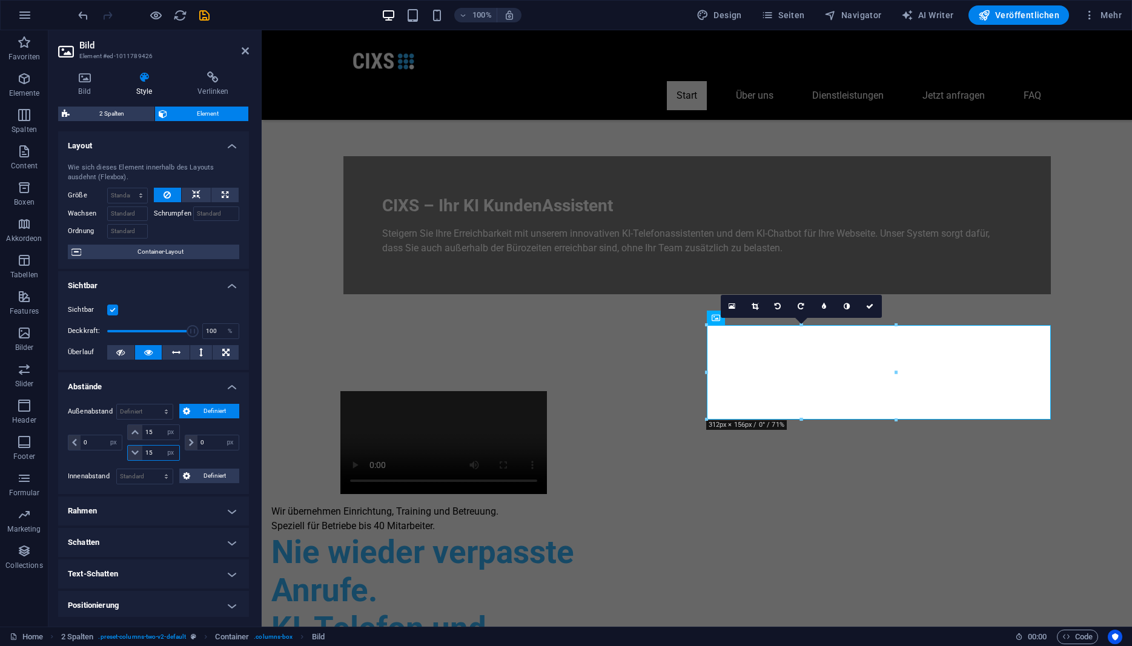
click at [156, 450] on input "15" at bounding box center [160, 453] width 36 height 15
click at [200, 20] on icon "save" at bounding box center [205, 15] width 14 height 14
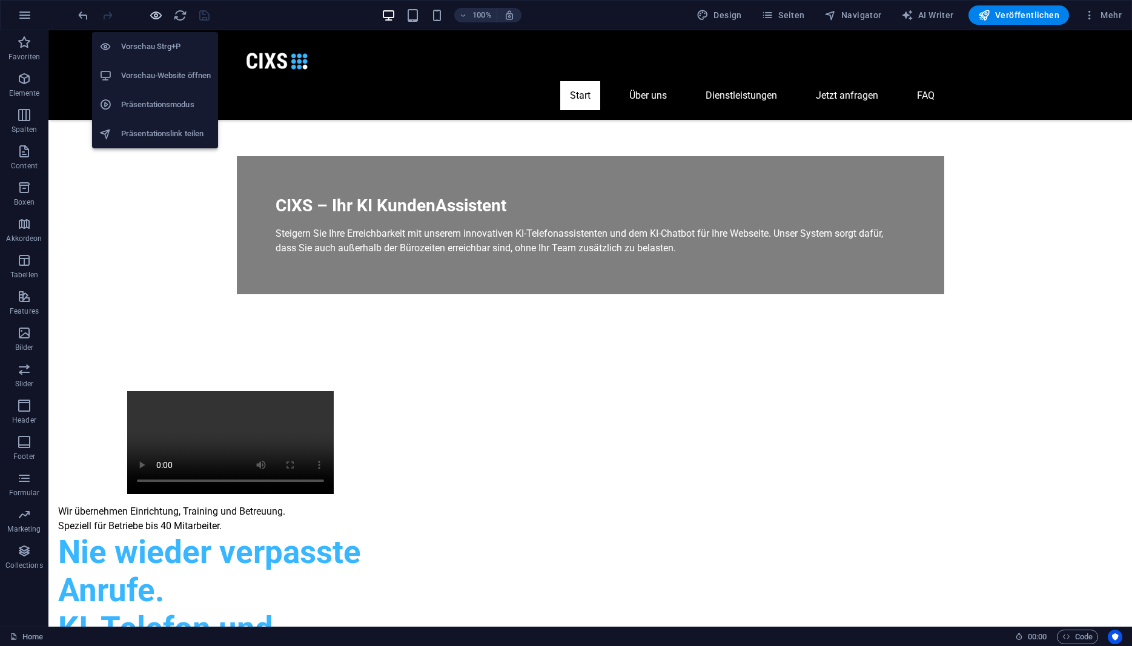
click at [159, 18] on icon "button" at bounding box center [156, 15] width 14 height 14
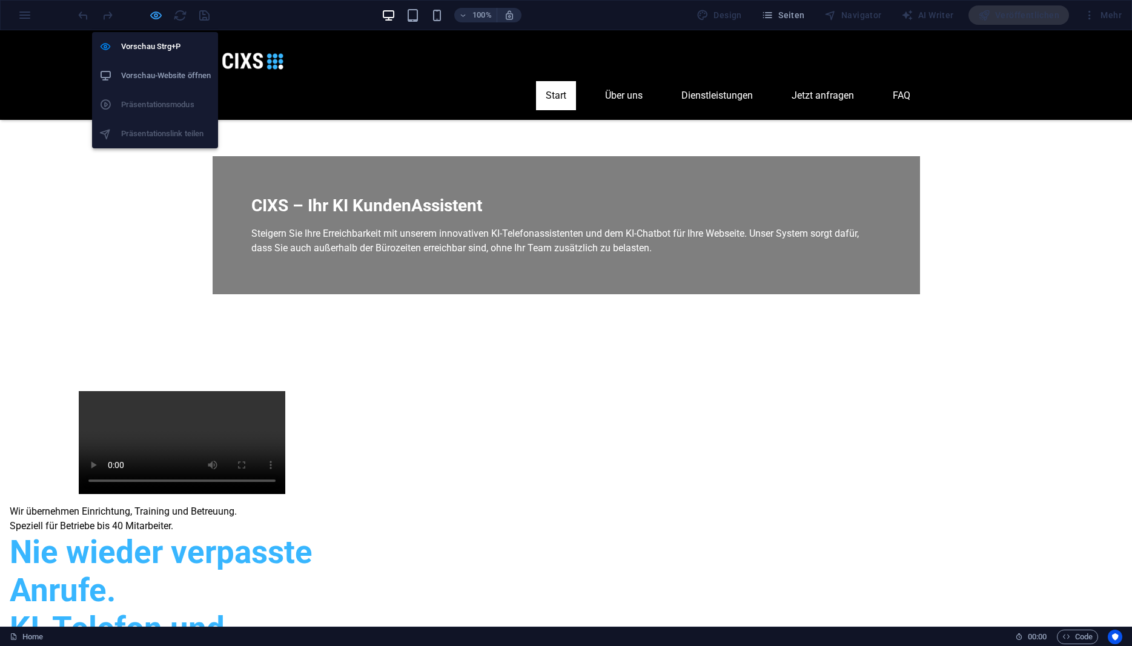
click at [160, 16] on icon "button" at bounding box center [156, 15] width 14 height 14
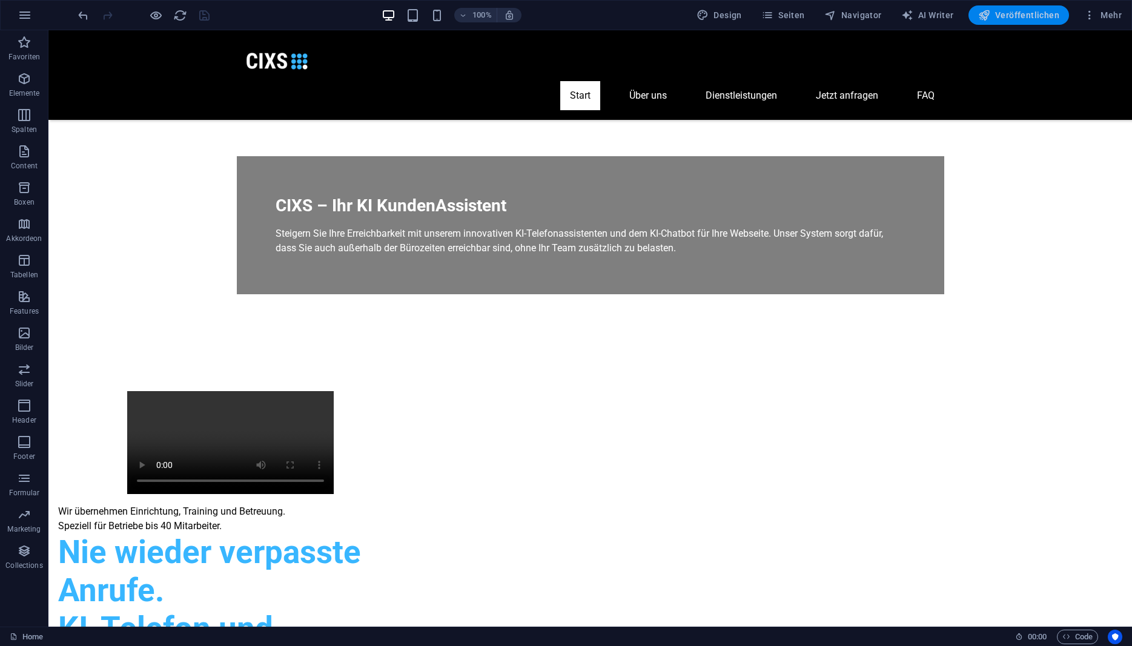
click at [998, 15] on span "Veröffentlichen" at bounding box center [1018, 15] width 81 height 12
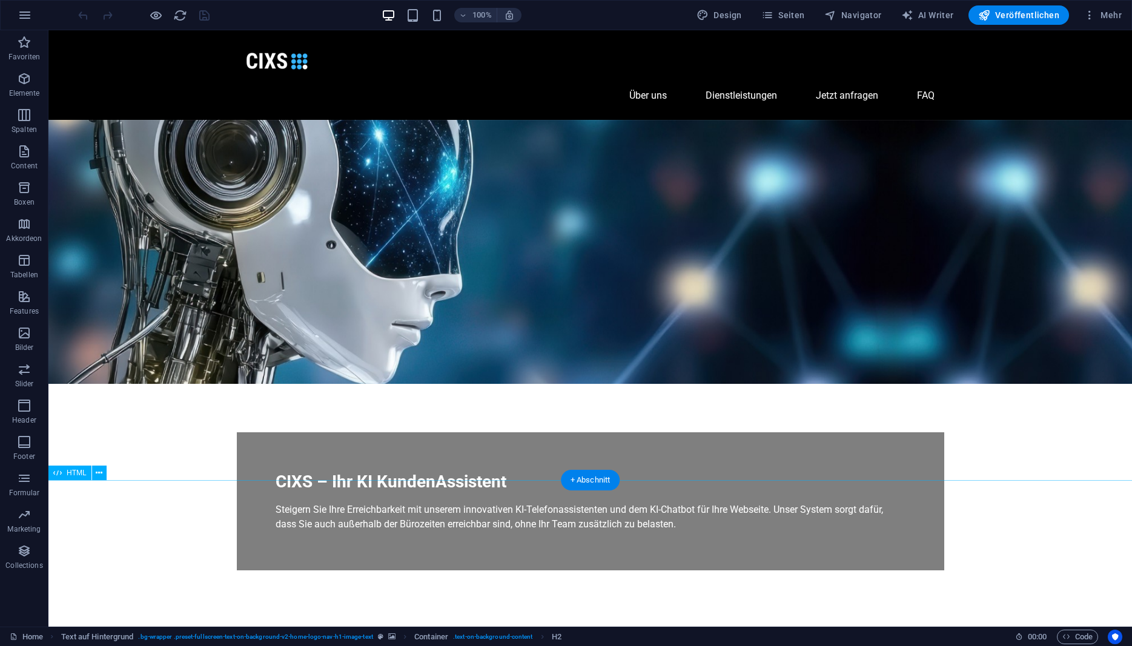
scroll to position [371, 0]
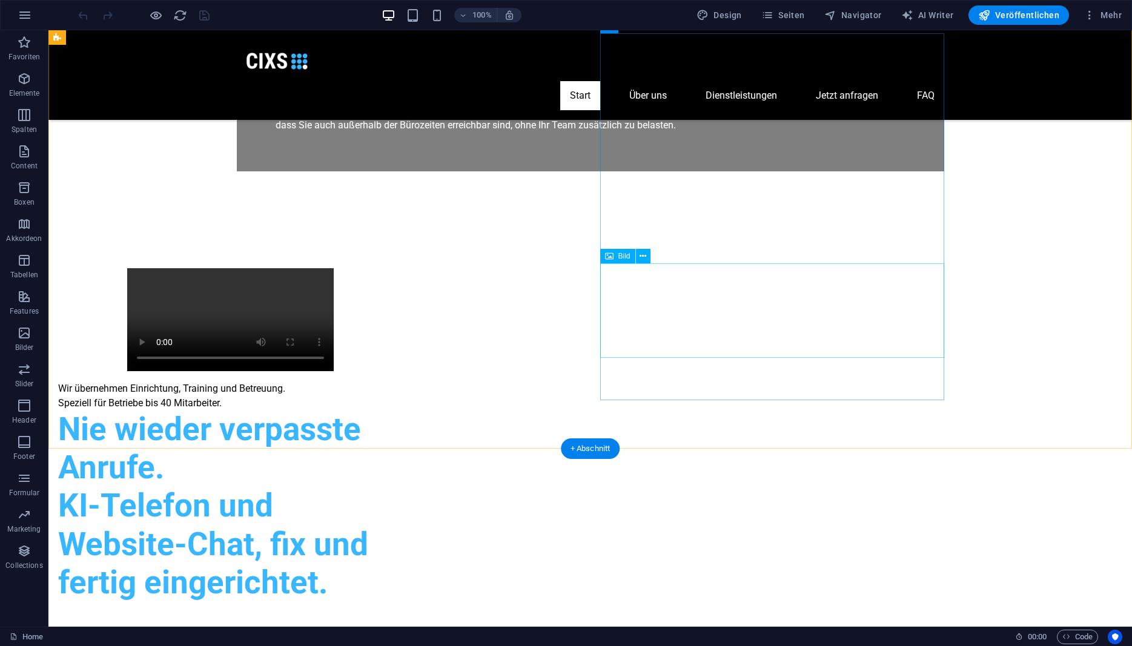
click at [631, 256] on div "Bild" at bounding box center [617, 256] width 35 height 15
click at [643, 257] on icon at bounding box center [643, 256] width 7 height 13
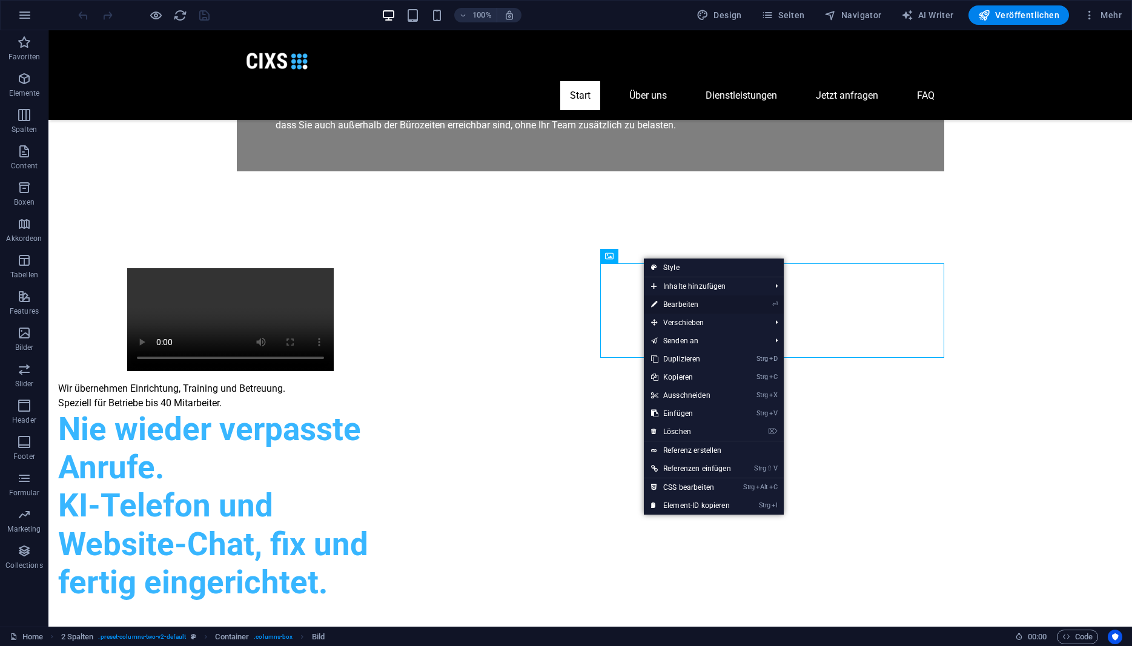
click at [686, 305] on link "⏎ Bearbeiten" at bounding box center [691, 305] width 95 height 18
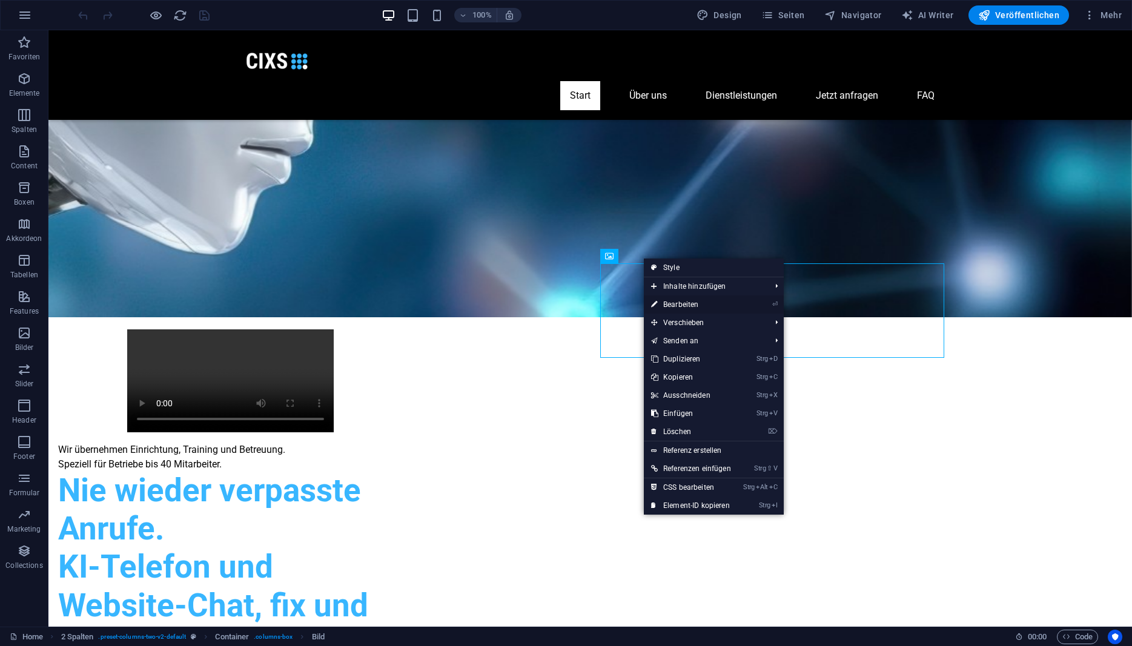
select select "px"
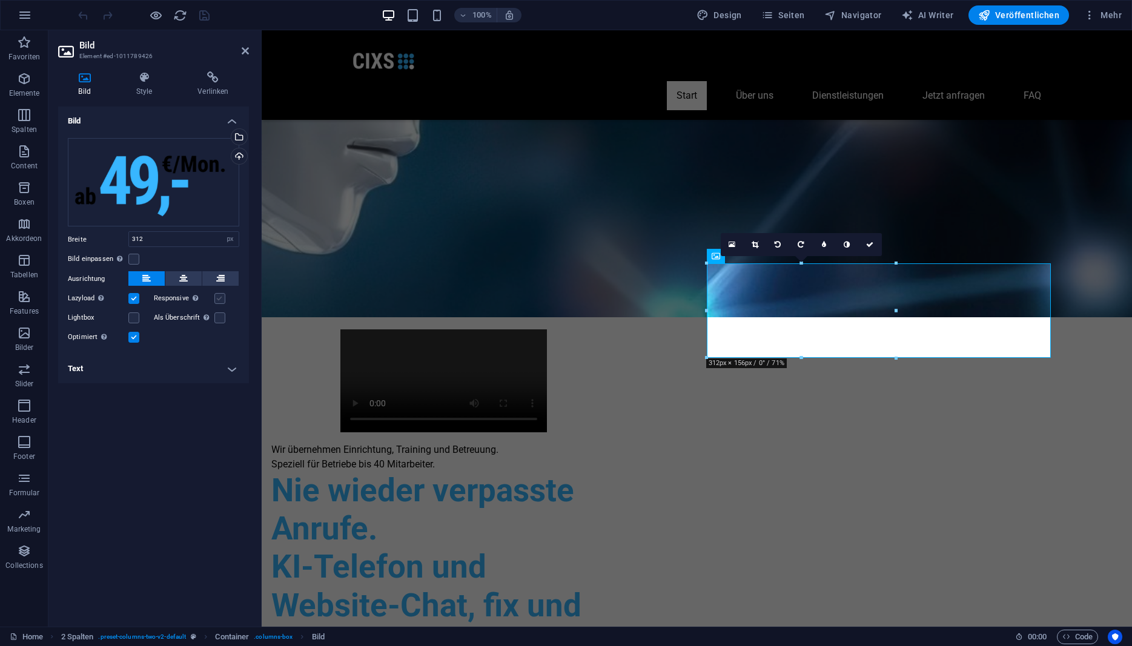
click at [220, 301] on label at bounding box center [219, 298] width 11 height 11
click at [0, 0] on input "Responsive Automatisch Retina-Bilder und kleinere Bilder auf Smartphones laden" at bounding box center [0, 0] width 0 height 0
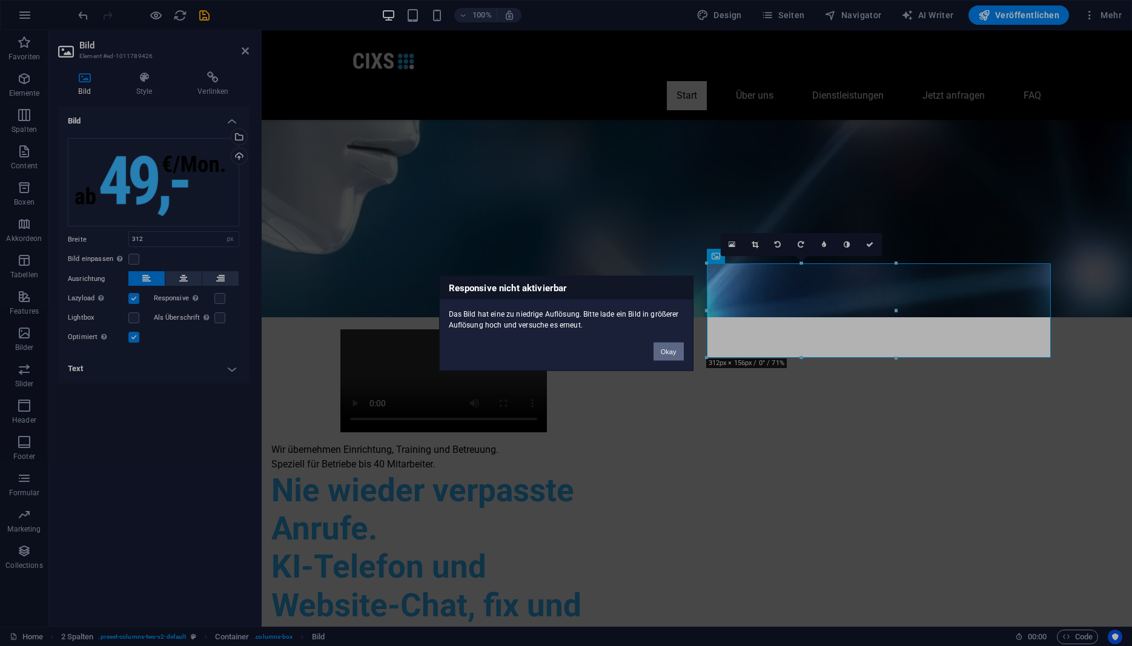
click at [671, 353] on button "Okay" at bounding box center [669, 351] width 30 height 18
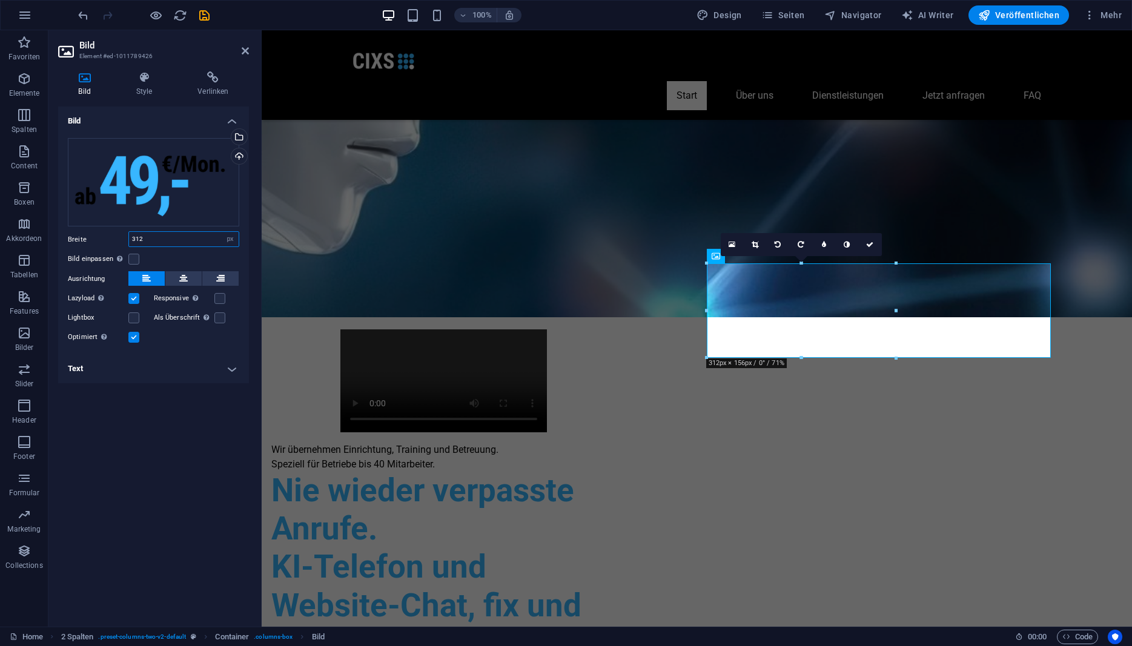
drag, startPoint x: 164, startPoint y: 243, endPoint x: 115, endPoint y: 237, distance: 49.4
click at [129, 237] on input "312" at bounding box center [184, 239] width 110 height 15
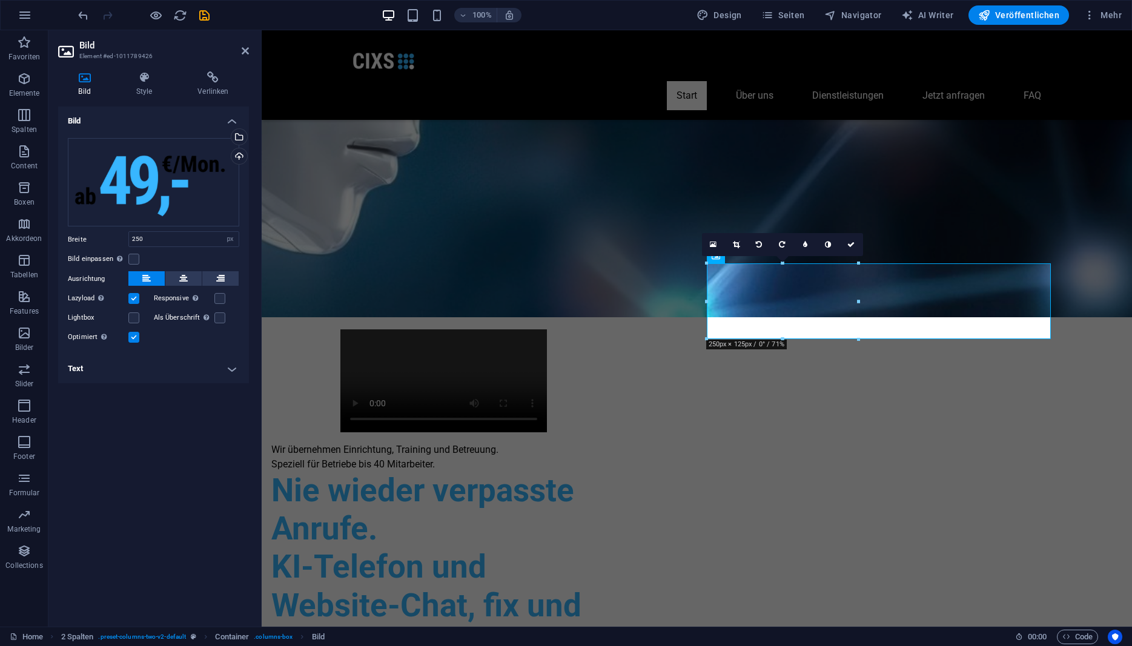
click at [194, 359] on h4 "Text" at bounding box center [153, 368] width 191 height 29
click at [221, 296] on label at bounding box center [219, 298] width 11 height 11
click at [0, 0] on input "Responsive Automatisch Retina-Bilder und kleinere Bilder auf Smartphones laden" at bounding box center [0, 0] width 0 height 0
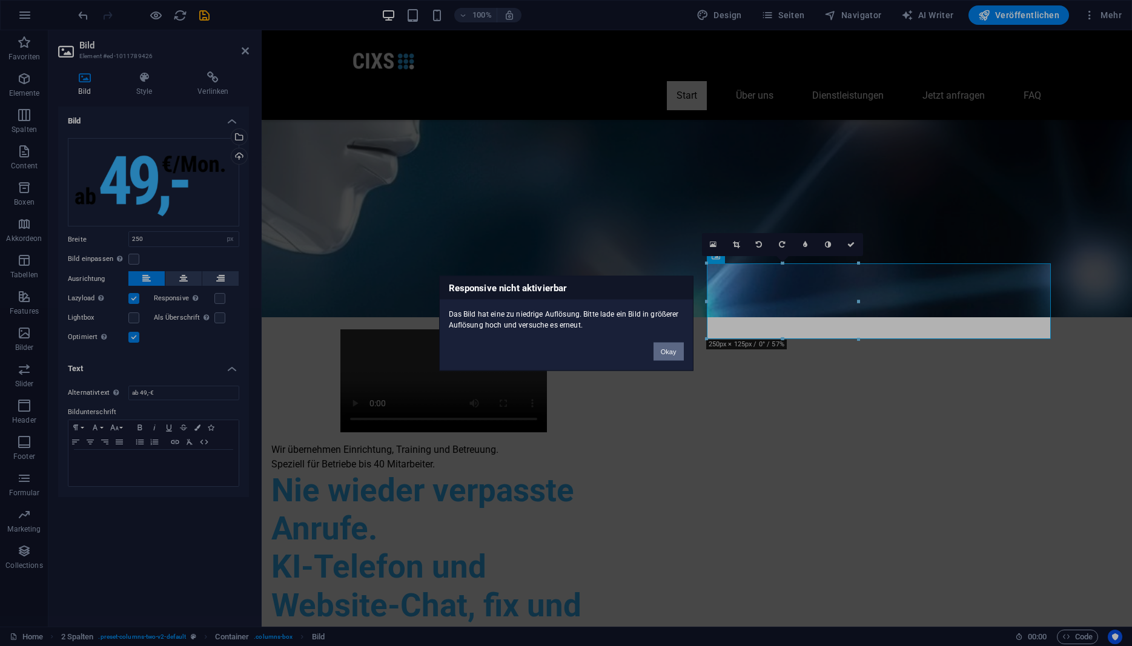
click at [665, 351] on button "Okay" at bounding box center [669, 351] width 30 height 18
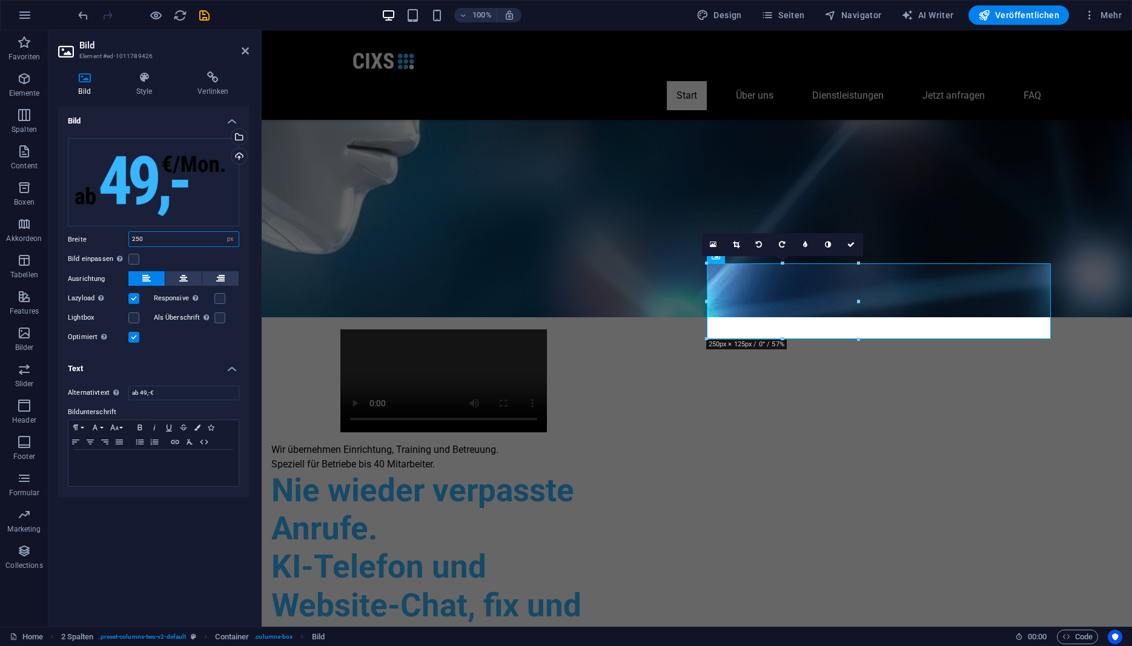
drag, startPoint x: 150, startPoint y: 241, endPoint x: 47, endPoint y: 243, distance: 103.0
click at [129, 243] on input "250" at bounding box center [184, 239] width 110 height 15
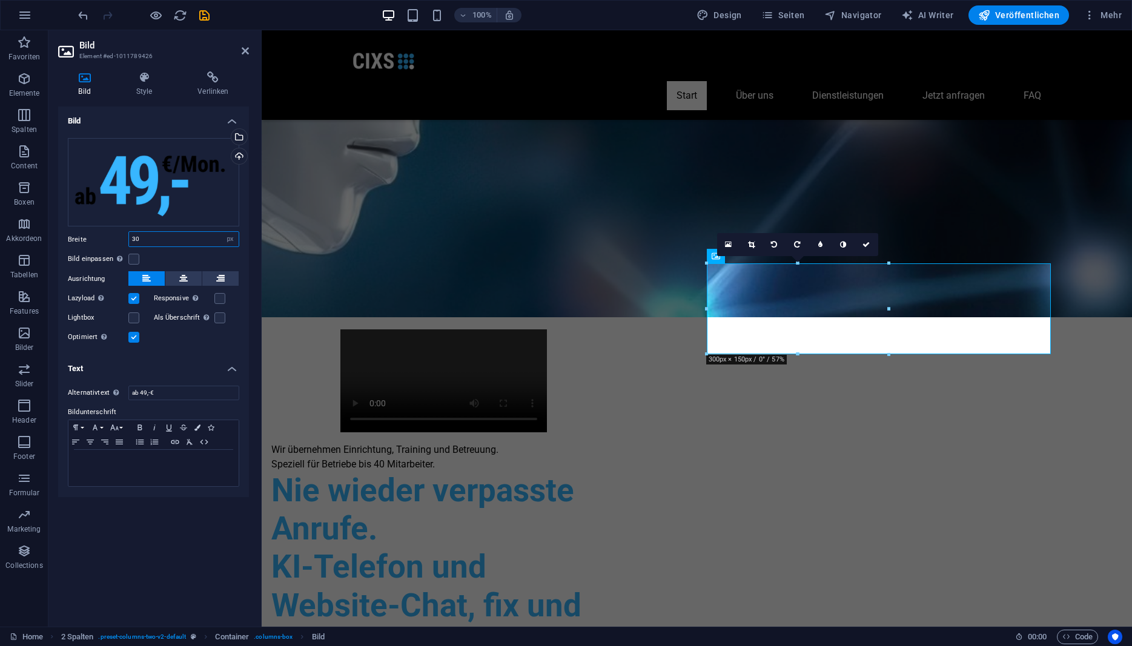
type input "3"
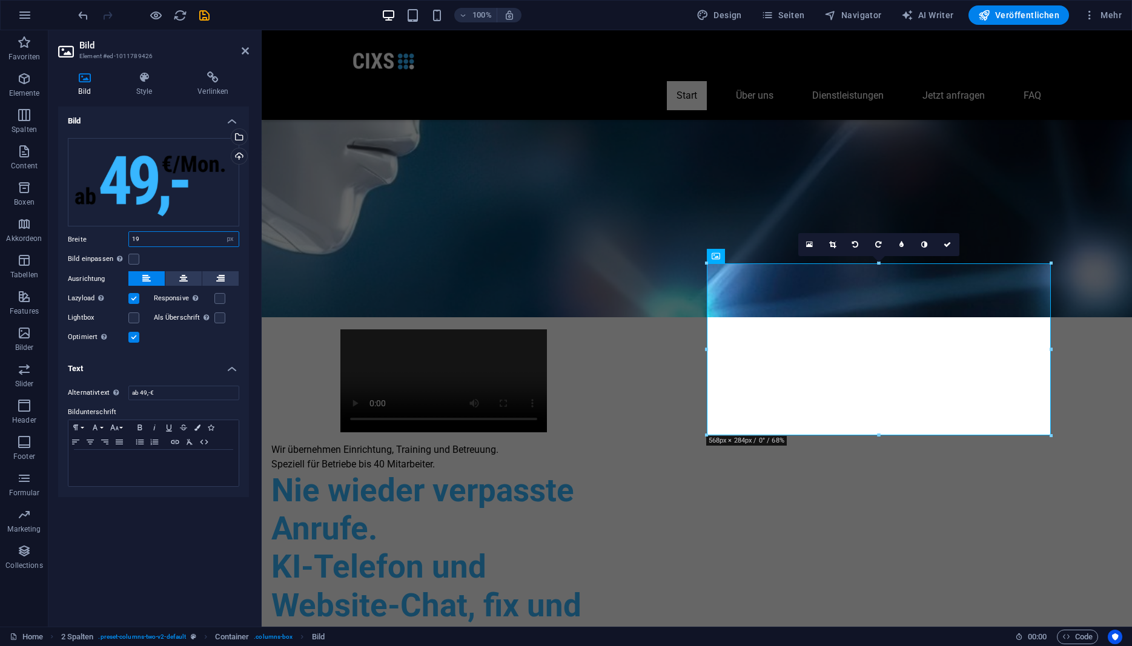
type input "1"
type input "290"
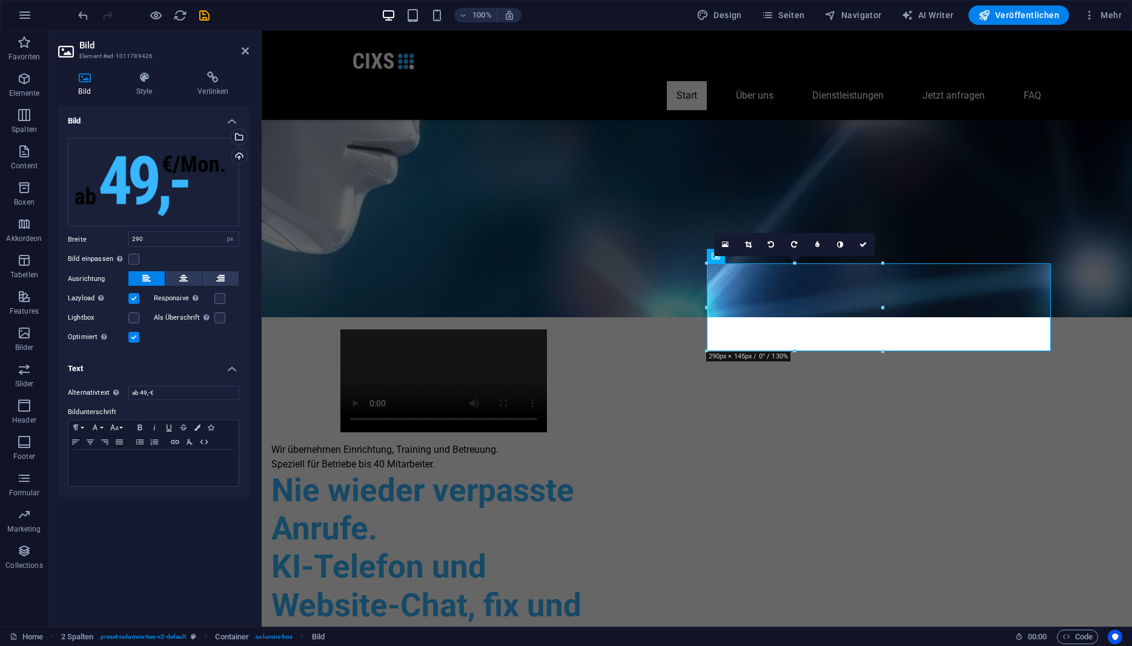
click at [151, 118] on h4 "Bild" at bounding box center [153, 118] width 191 height 22
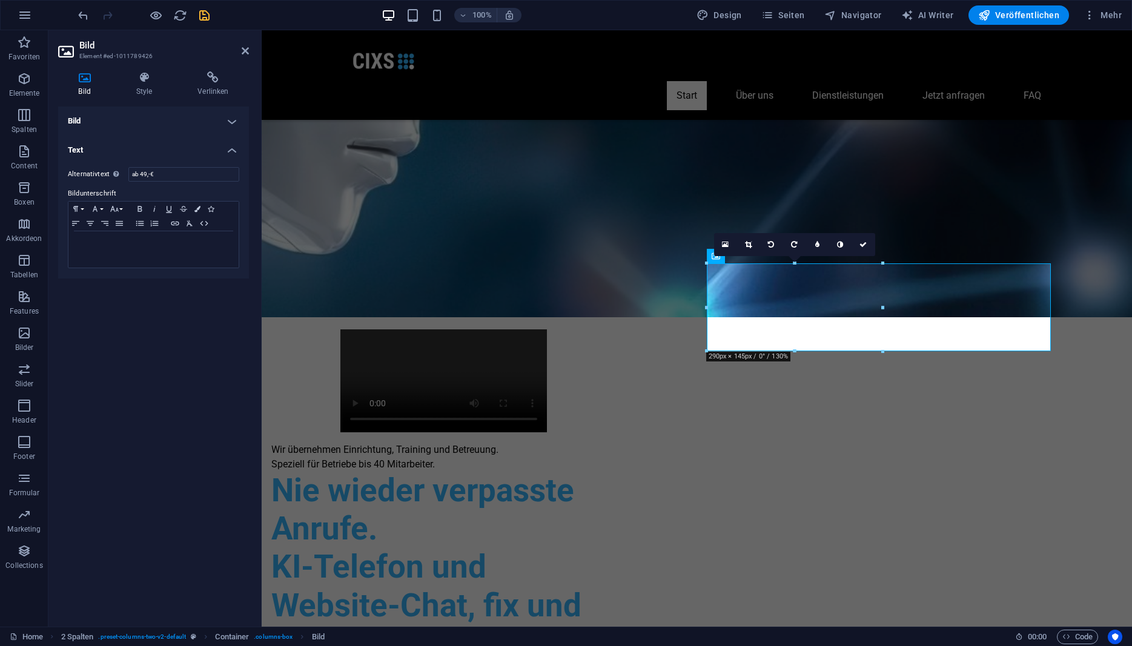
click at [207, 15] on icon "save" at bounding box center [205, 15] width 14 height 14
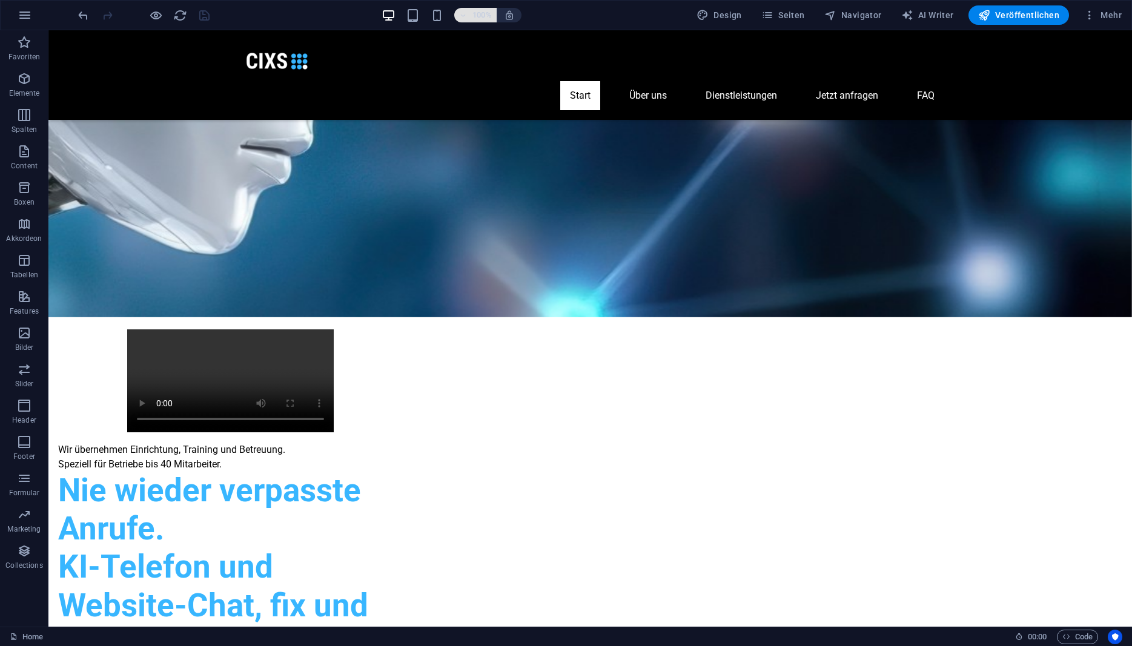
click at [479, 17] on h6 "100%" at bounding box center [482, 15] width 19 height 15
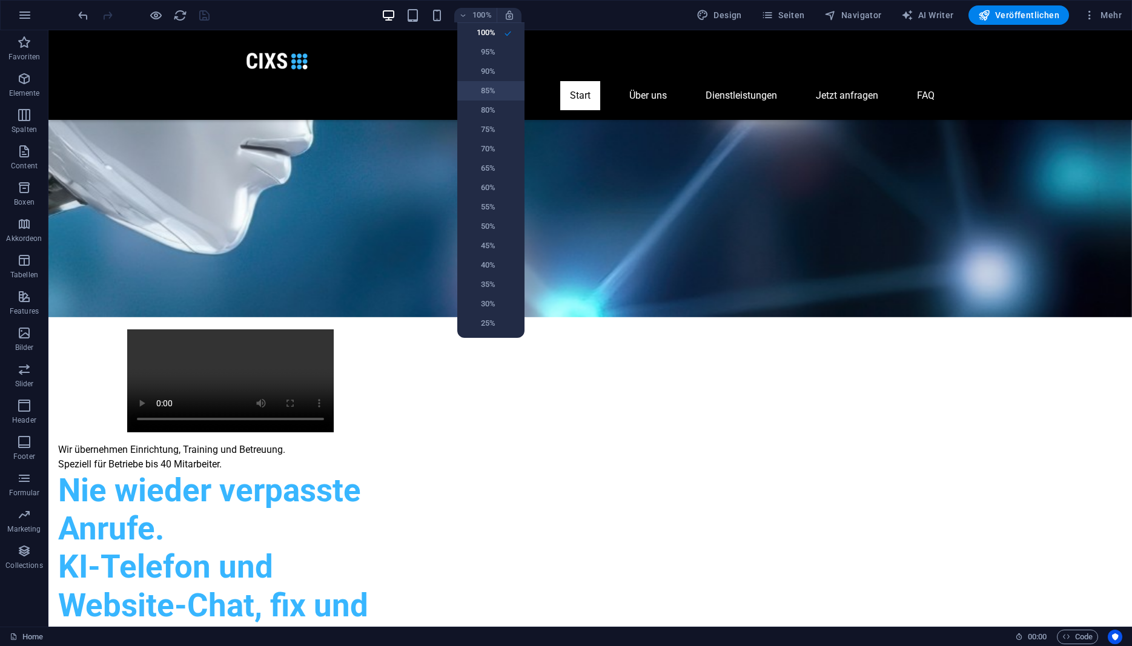
click at [488, 91] on h6 "85%" at bounding box center [480, 91] width 31 height 15
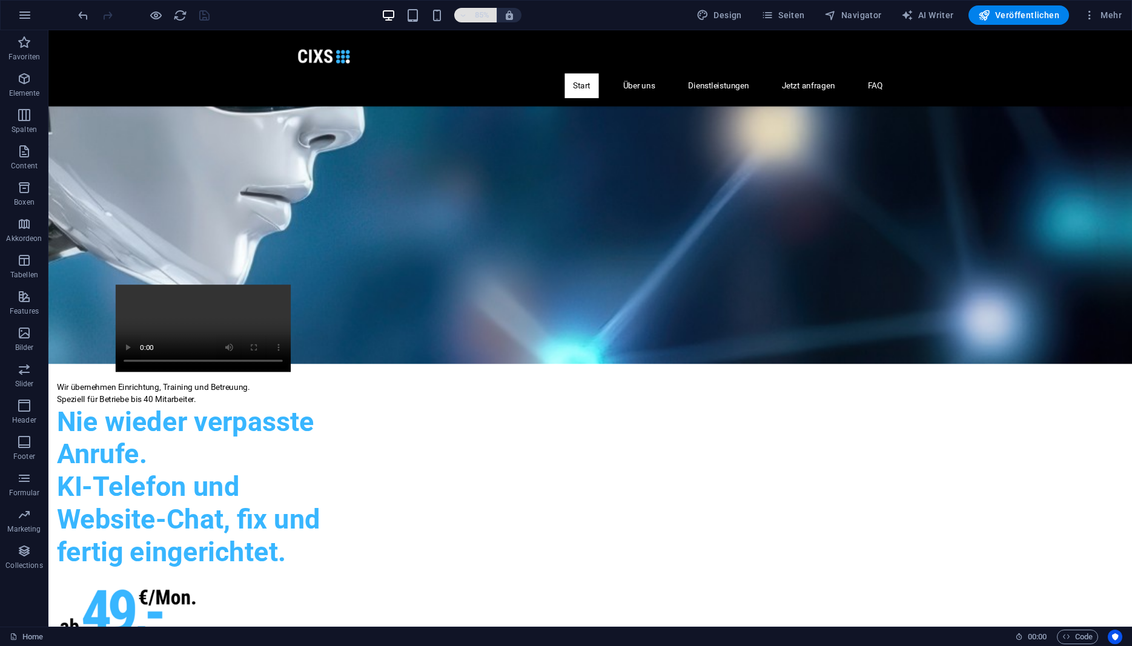
click at [480, 15] on h6 "85%" at bounding box center [482, 15] width 19 height 15
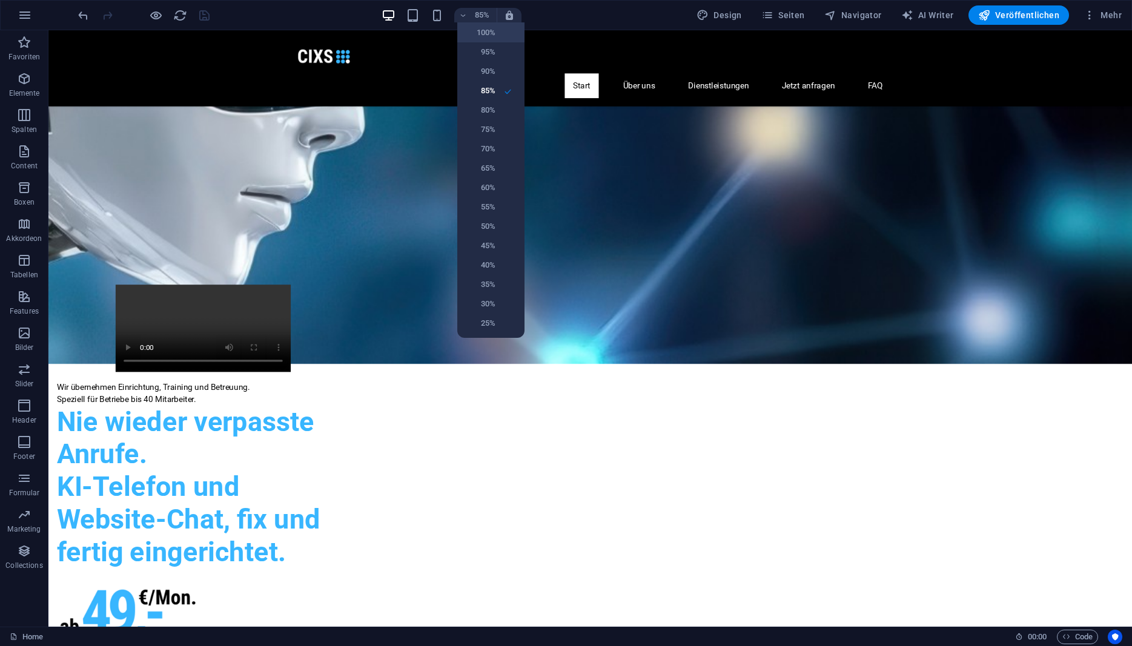
click at [482, 34] on h6 "100%" at bounding box center [480, 32] width 31 height 15
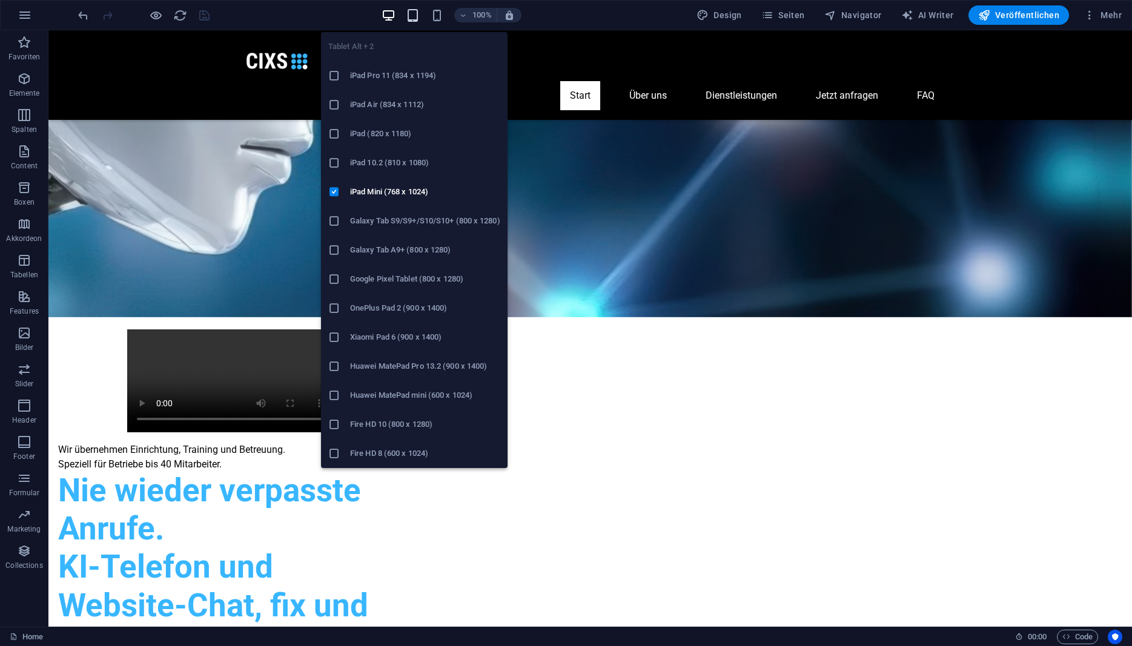
click at [419, 17] on icon "button" at bounding box center [413, 15] width 14 height 14
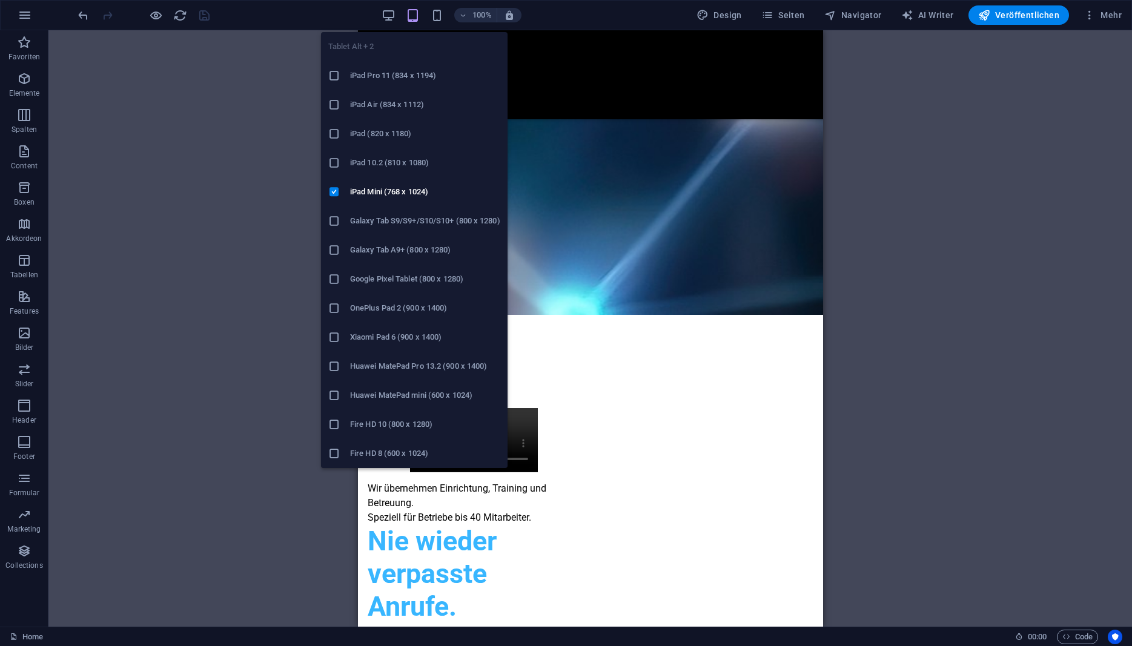
scroll to position [440, 0]
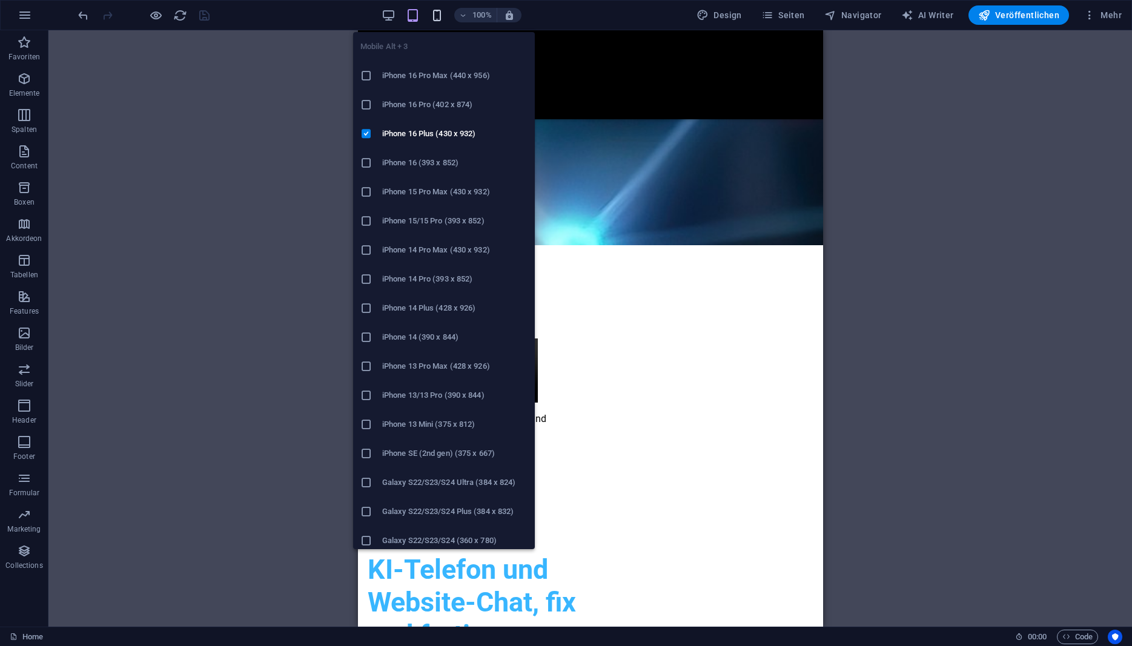
click at [440, 13] on icon "button" at bounding box center [437, 15] width 14 height 14
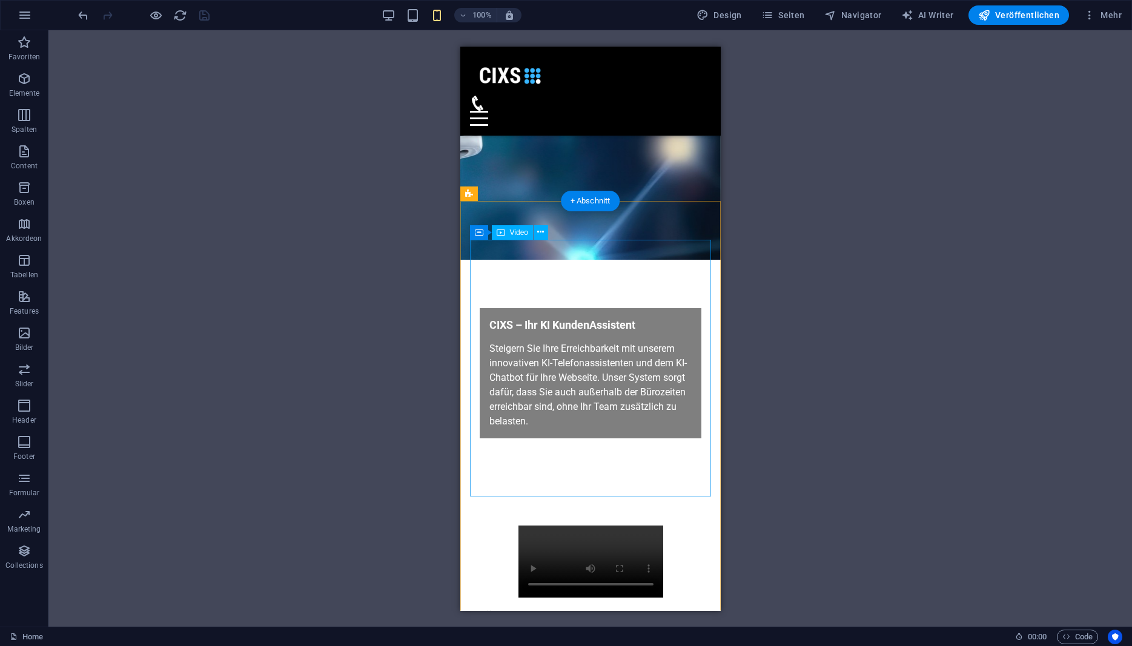
scroll to position [0, 0]
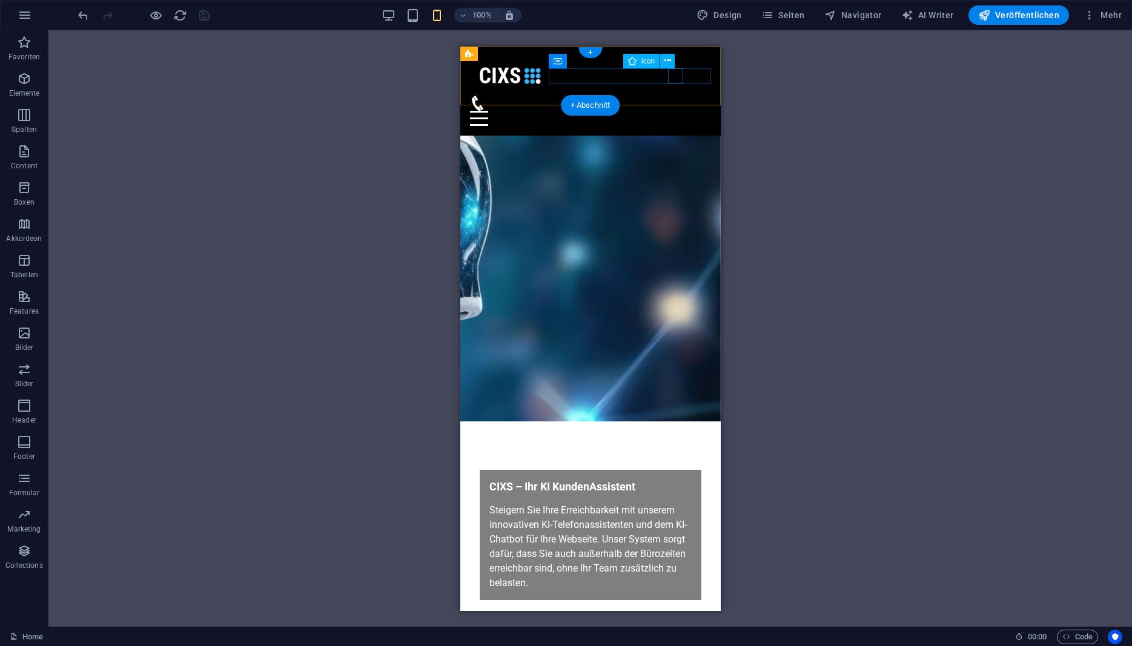
click at [673, 95] on figure at bounding box center [585, 102] width 231 height 15
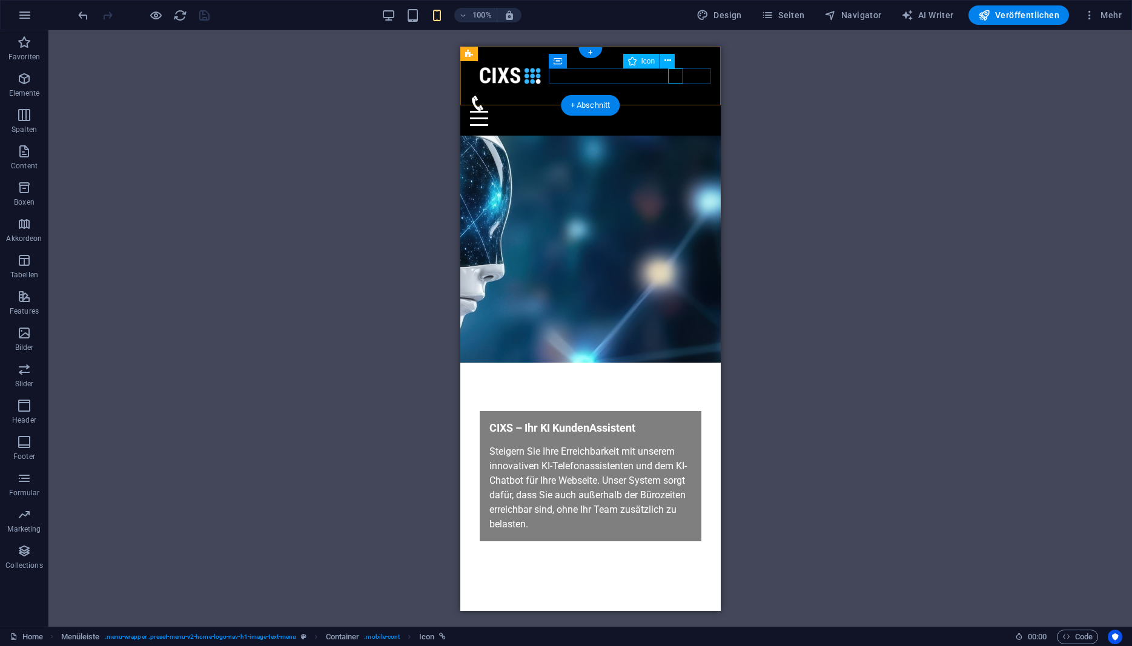
click at [677, 95] on figure at bounding box center [585, 102] width 231 height 15
select select "xMidYMid"
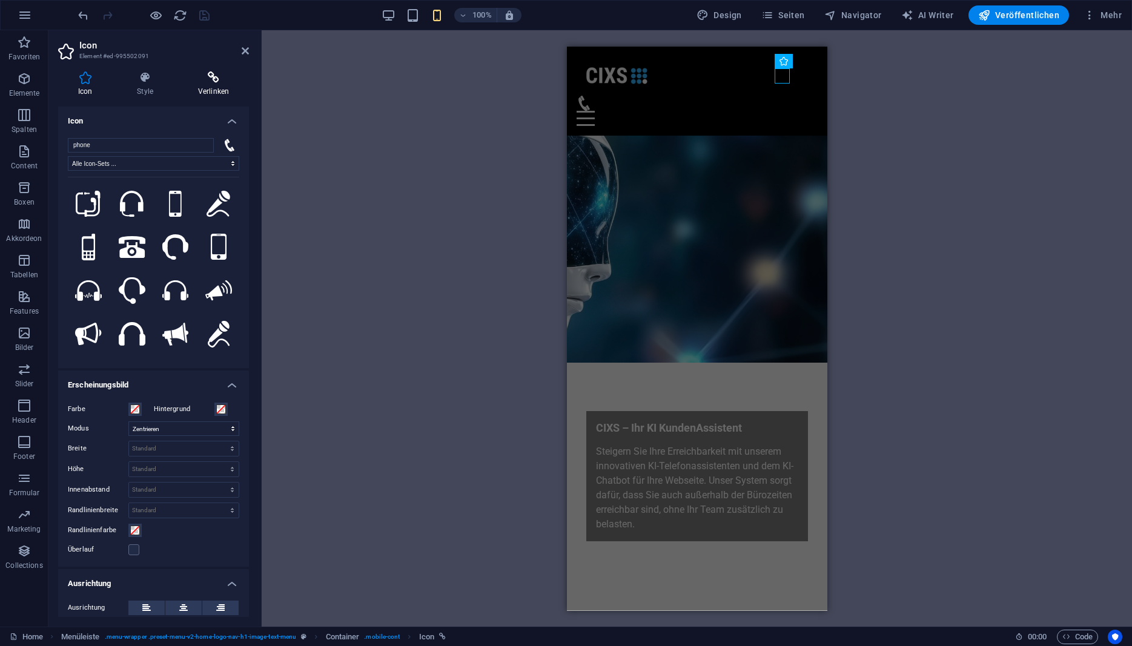
click at [207, 76] on icon at bounding box center [213, 77] width 71 height 12
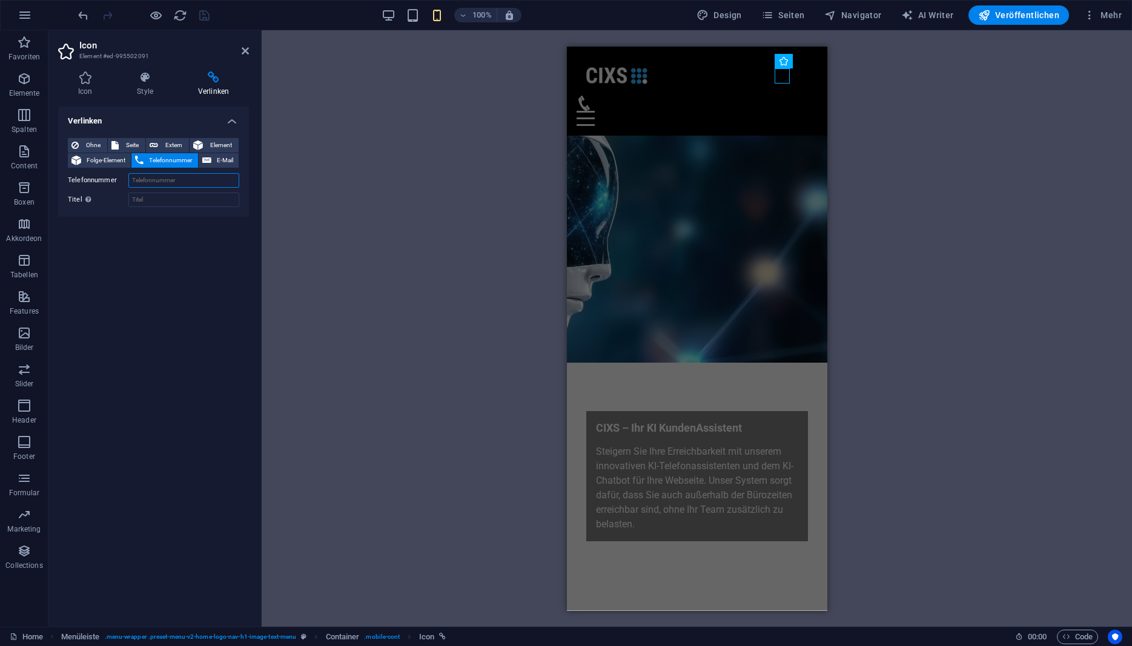
click at [149, 183] on input "Telefonnummer" at bounding box center [183, 180] width 111 height 15
type input "0"
click at [207, 181] on input "Telefonnummer" at bounding box center [183, 180] width 111 height 15
paste input "[PHONE_NUMBER]"
type input "[PHONE_NUMBER]"
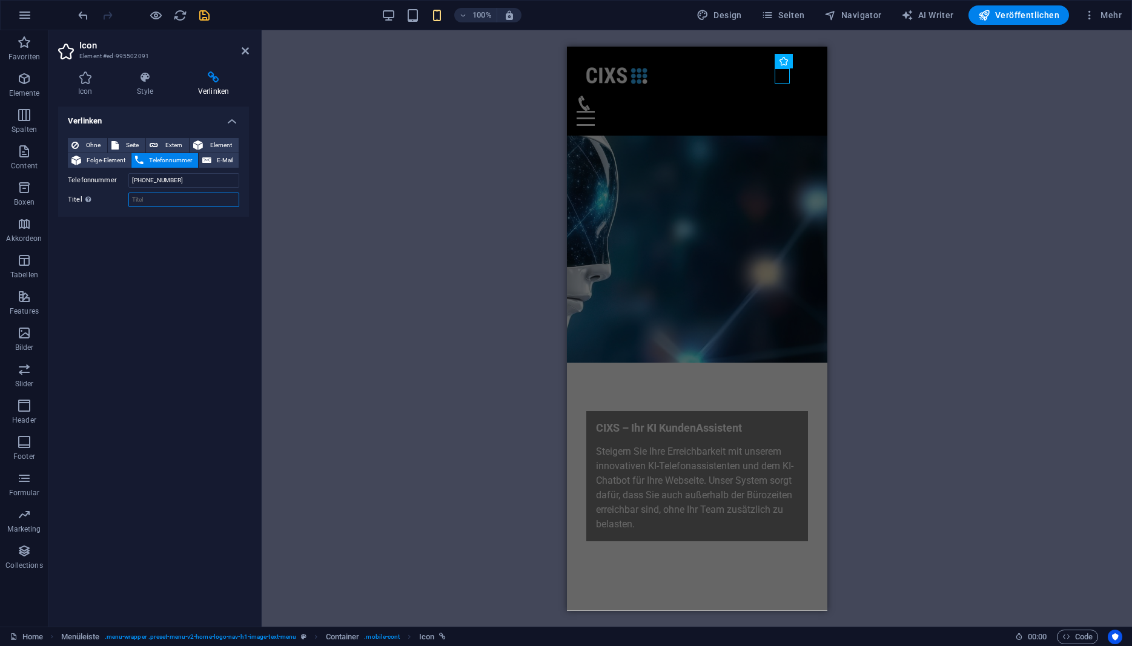
click at [199, 205] on input "Titel Zusätzliche Linkbeschreibung, sollte nicht mit dem Linktext identisch sei…" at bounding box center [183, 200] width 111 height 15
type input "Direkt anrufen"
click at [221, 242] on div "Verlinken Ohne Seite Extern Element Folge-Element Telefonnummer E-Mail Seite Ho…" at bounding box center [153, 362] width 191 height 511
click at [203, 18] on icon "save" at bounding box center [205, 15] width 14 height 14
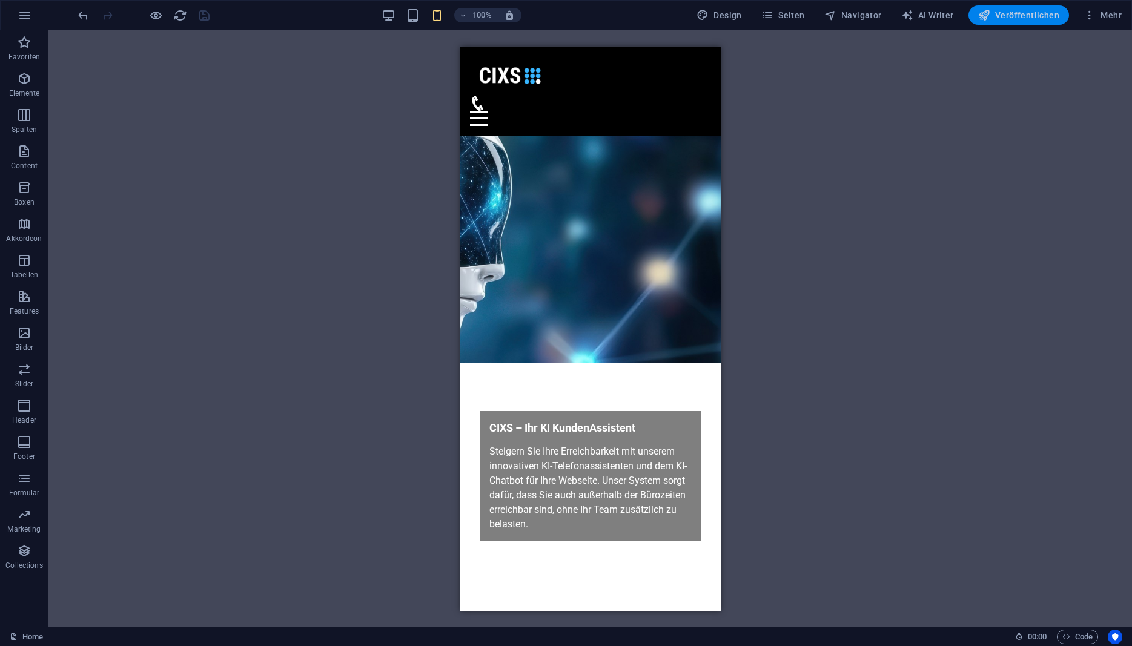
click at [1006, 14] on span "Veröffentlichen" at bounding box center [1018, 15] width 81 height 12
